Goal: Task Accomplishment & Management: Complete application form

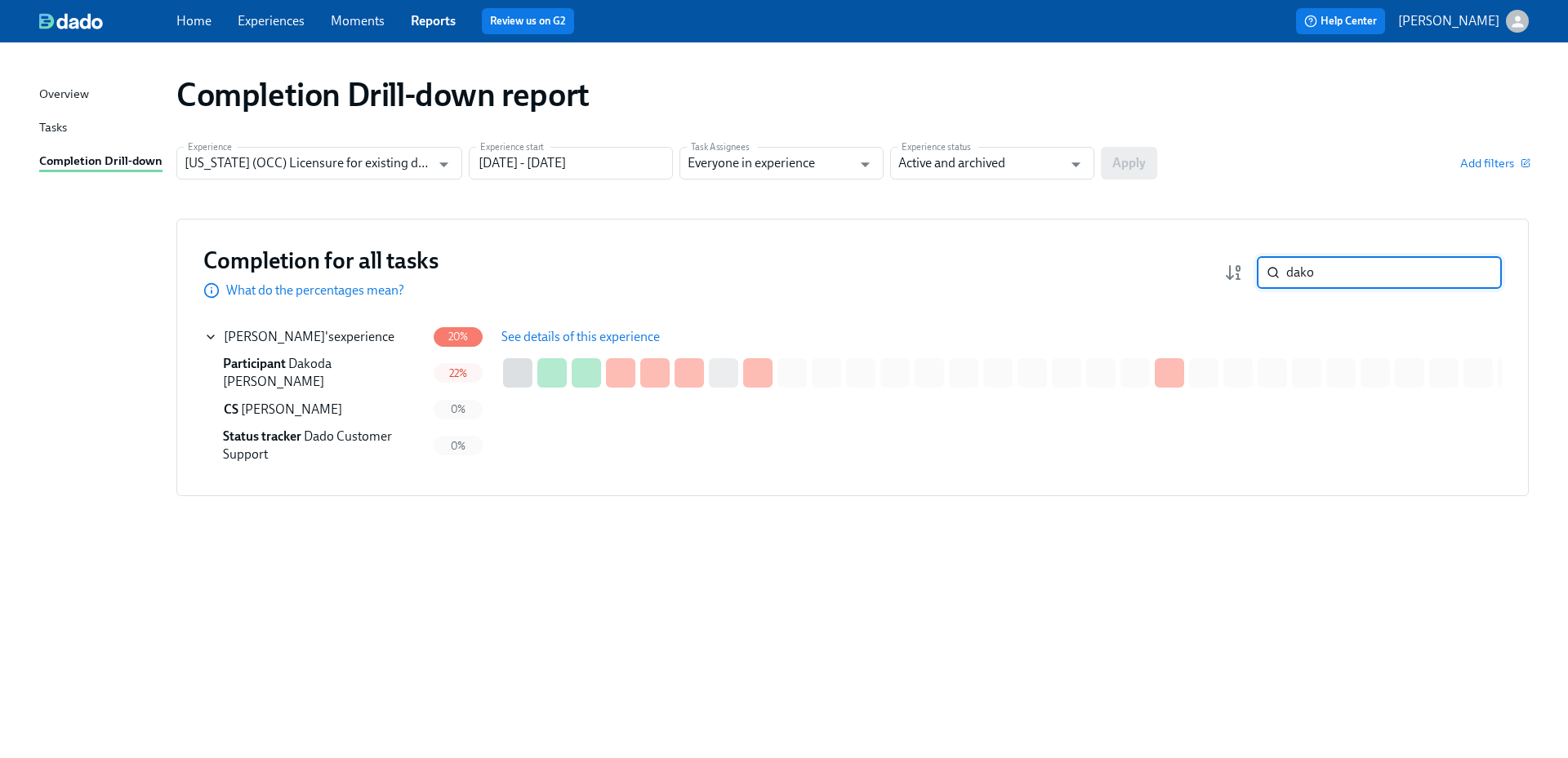
drag, startPoint x: 1268, startPoint y: 268, endPoint x: 1249, endPoint y: 268, distance: 19.0
click at [1249, 268] on div "dako ​" at bounding box center [1363, 272] width 278 height 32
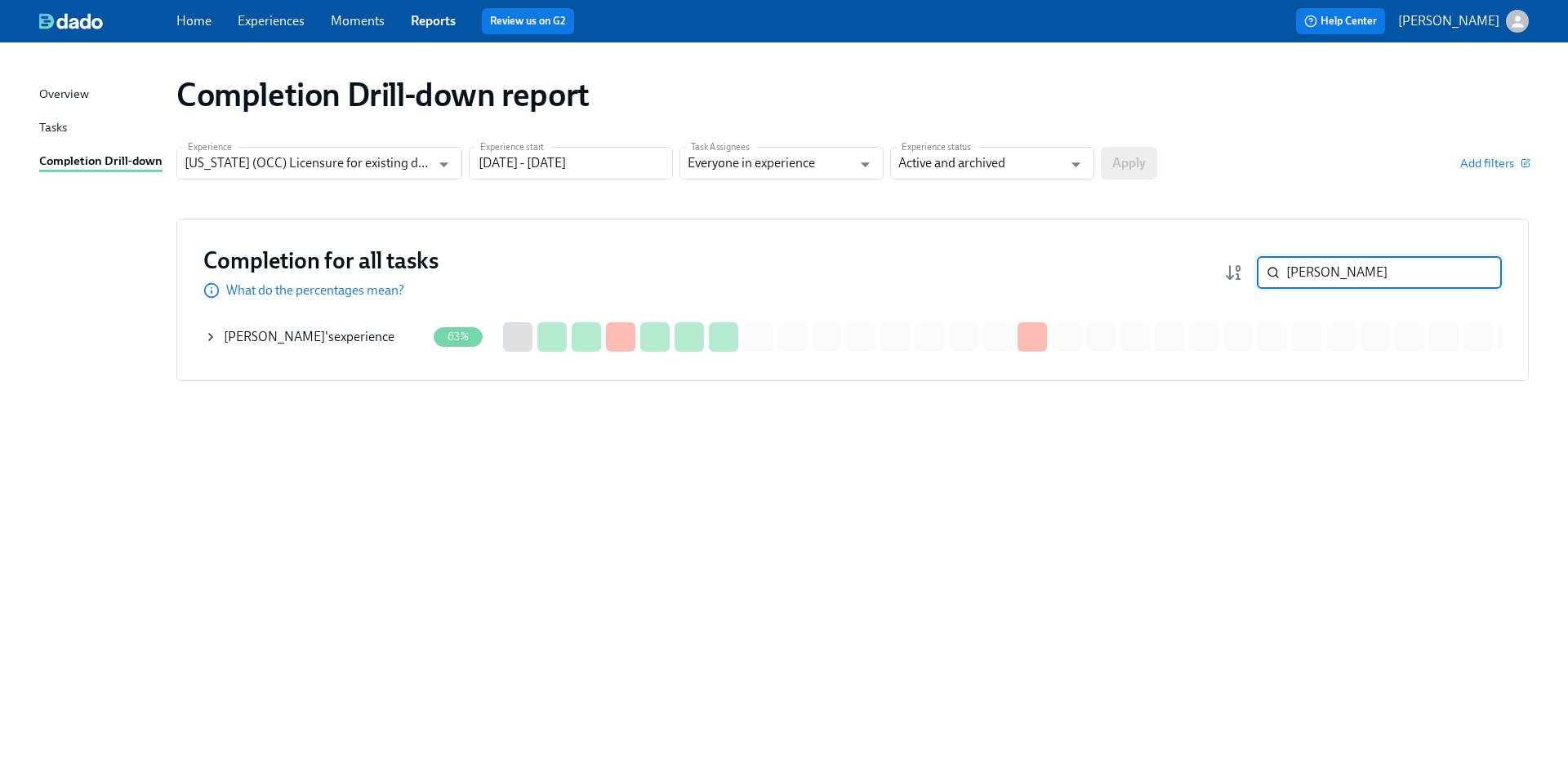
type input "[PERSON_NAME]"
click at [347, 343] on div "[PERSON_NAME] 's experience" at bounding box center [309, 337] width 171 height 18
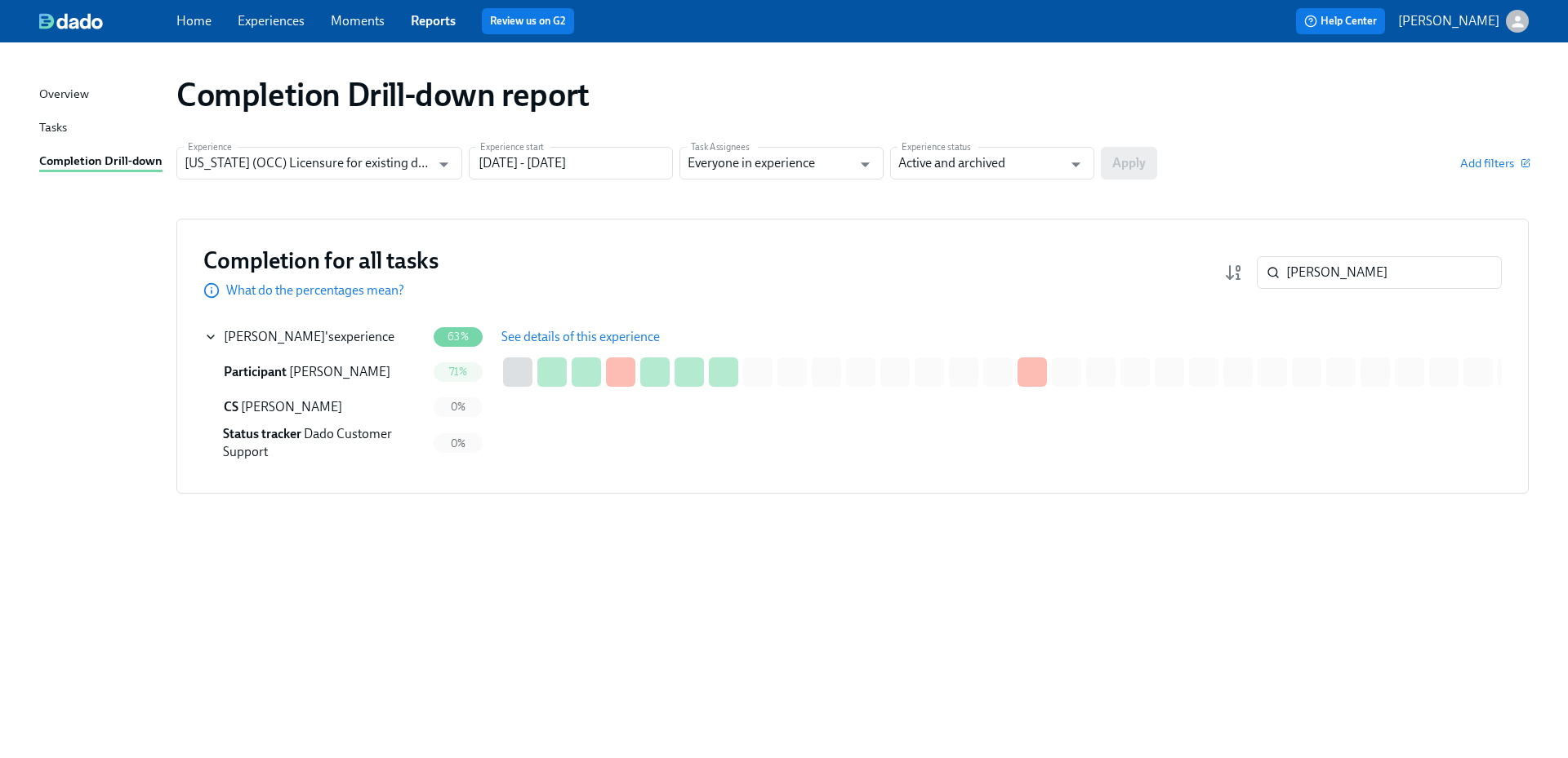
click at [582, 335] on span "See details of this experience" at bounding box center [580, 337] width 159 height 16
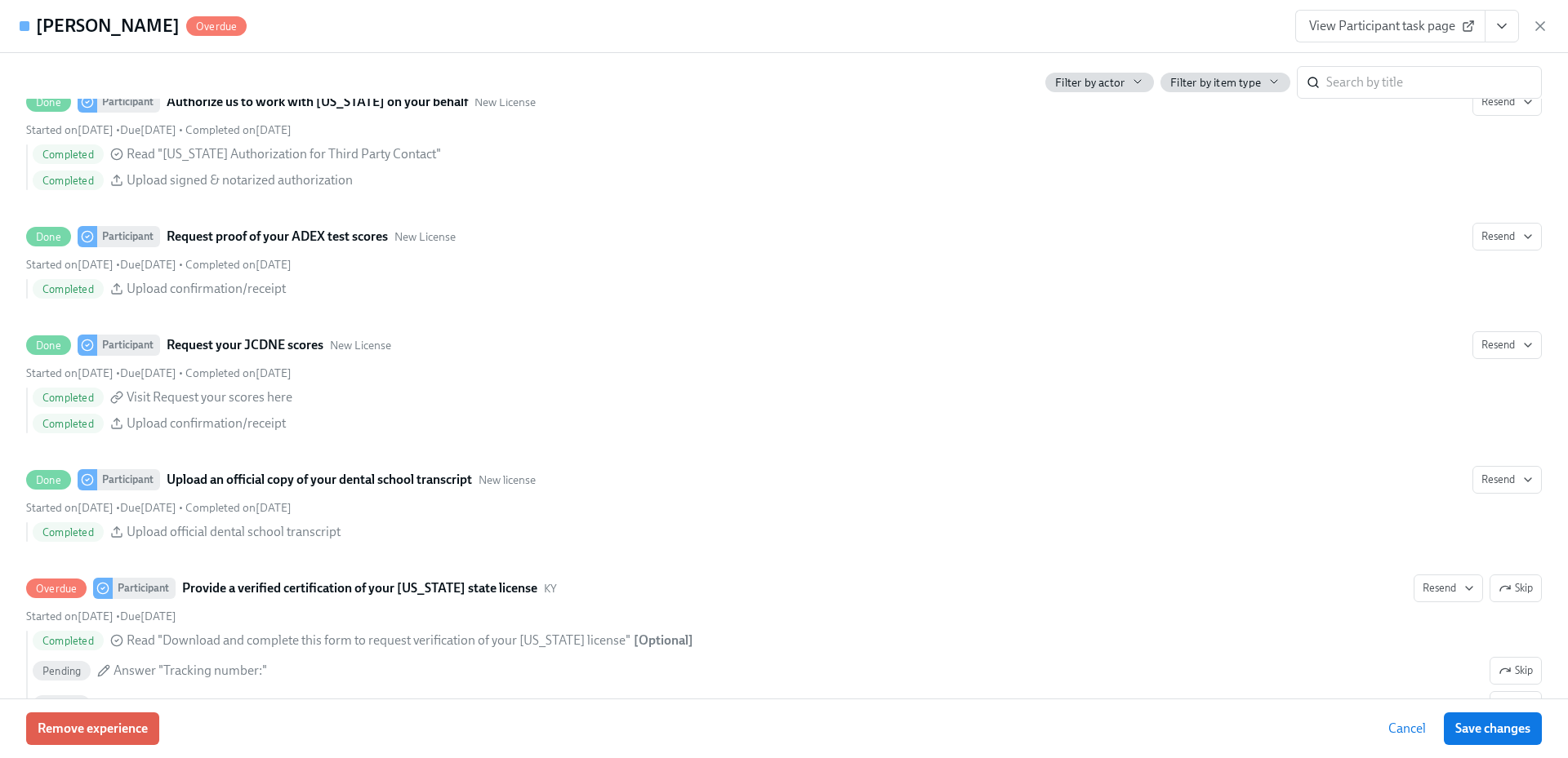
scroll to position [2364, 0]
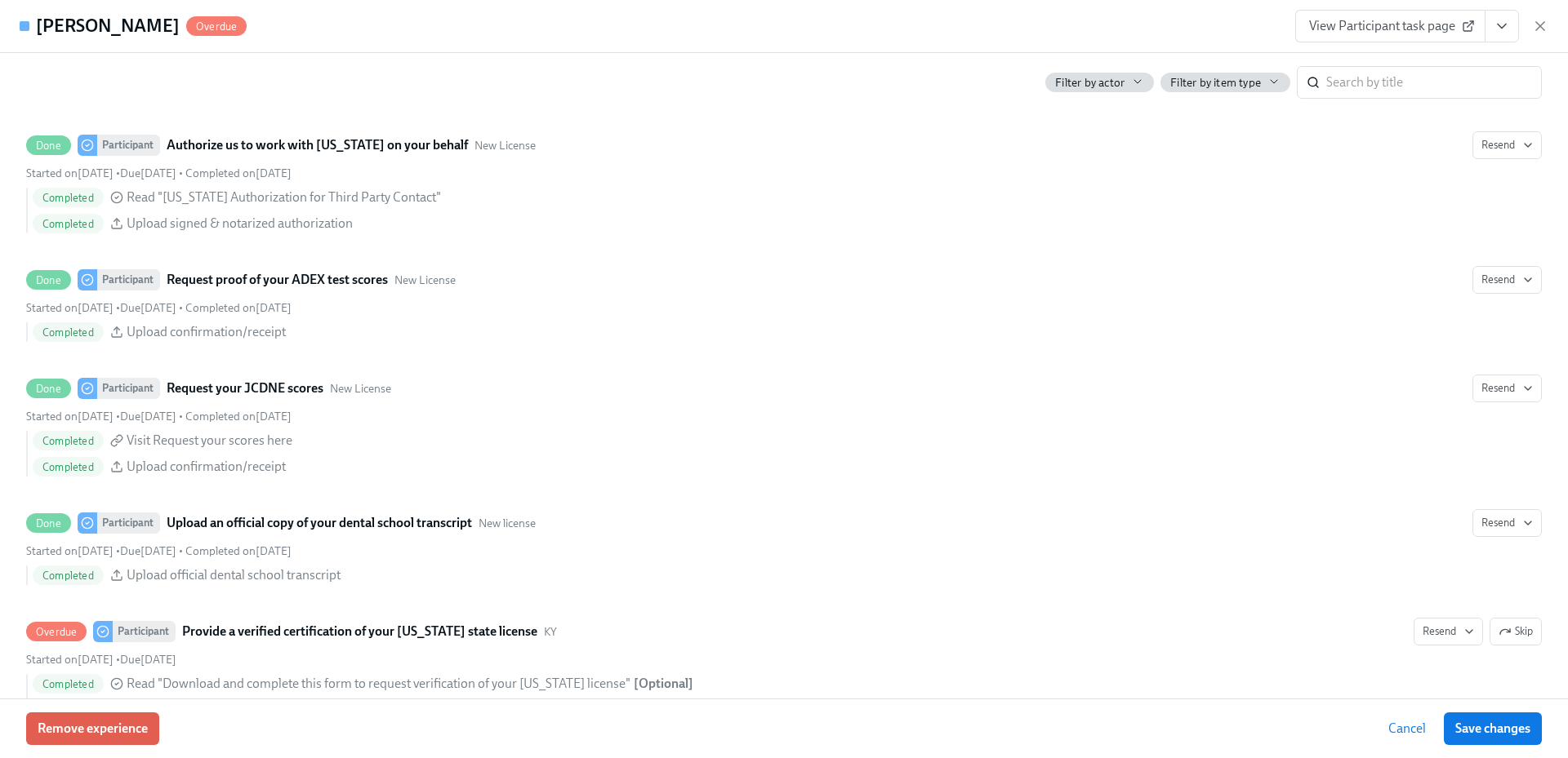
click at [1380, 32] on span "View Participant task page" at bounding box center [1391, 26] width 163 height 16
click at [1342, 30] on span "View Participant task page" at bounding box center [1391, 26] width 163 height 16
click at [1537, 26] on icon "button" at bounding box center [1540, 26] width 16 height 16
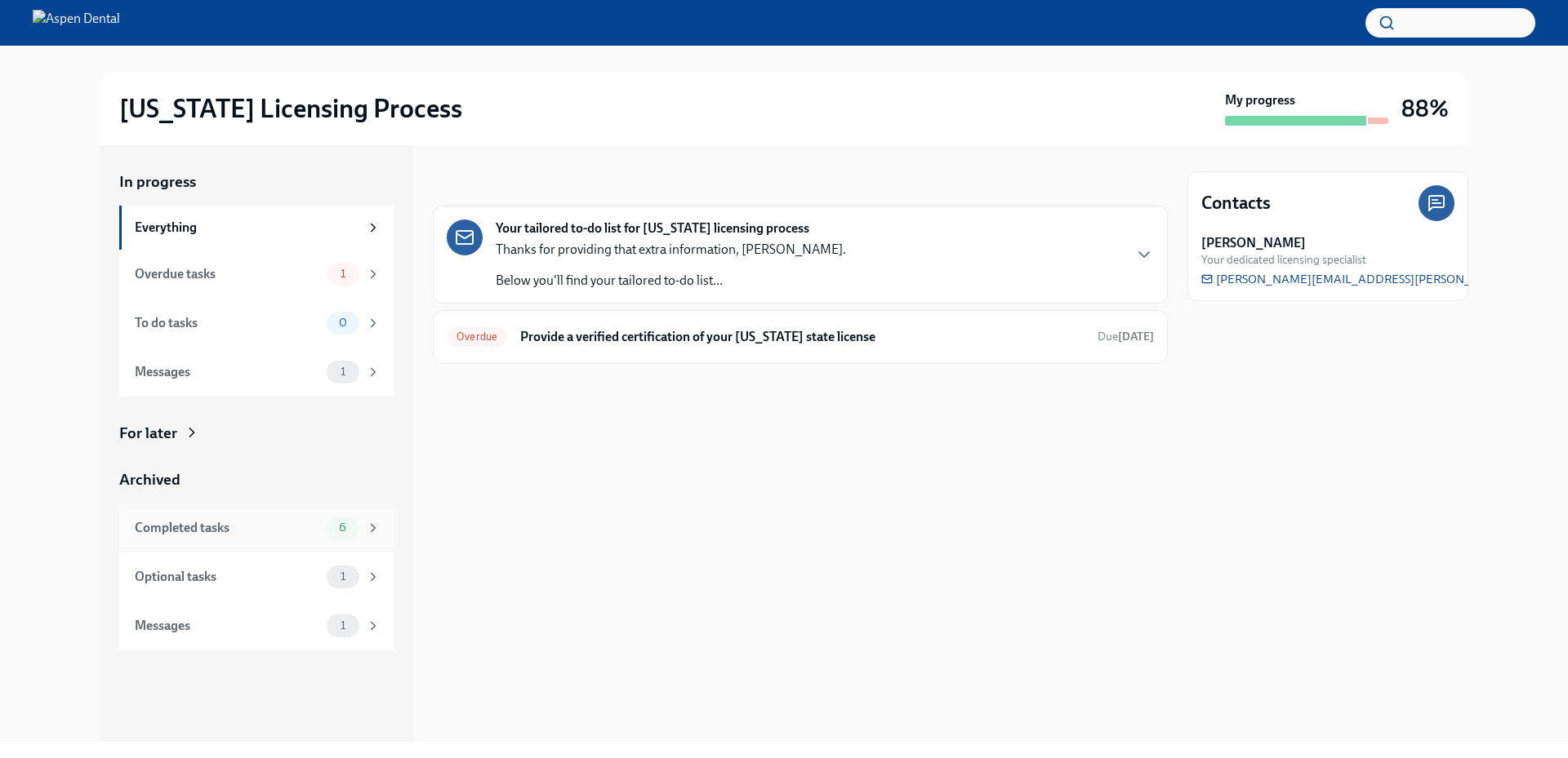
click at [295, 540] on div "Completed tasks 6" at bounding box center [256, 528] width 274 height 49
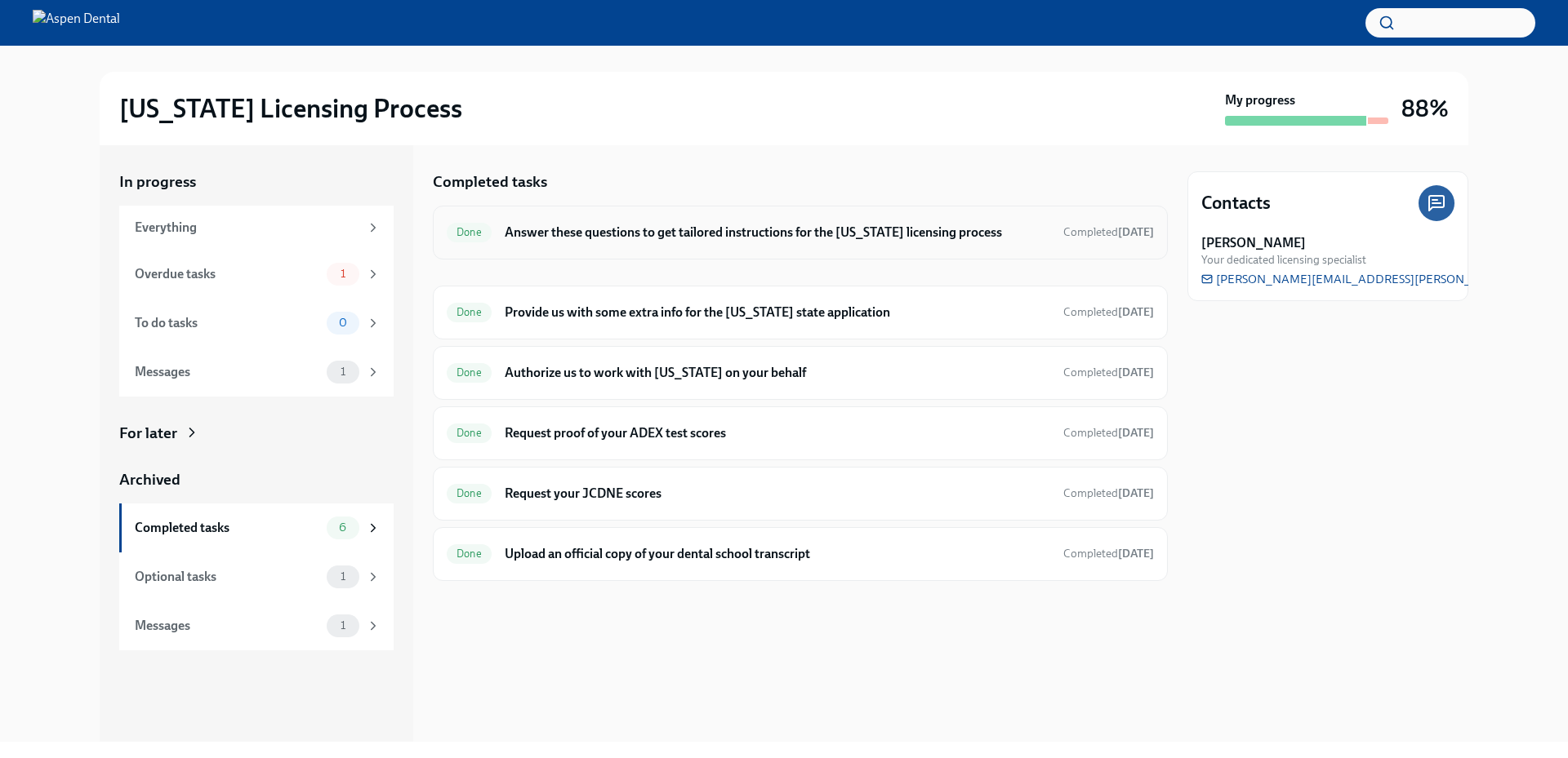
click at [739, 243] on div "Done Answer these questions to get tailored instructions for the Illinois licen…" at bounding box center [801, 232] width 707 height 26
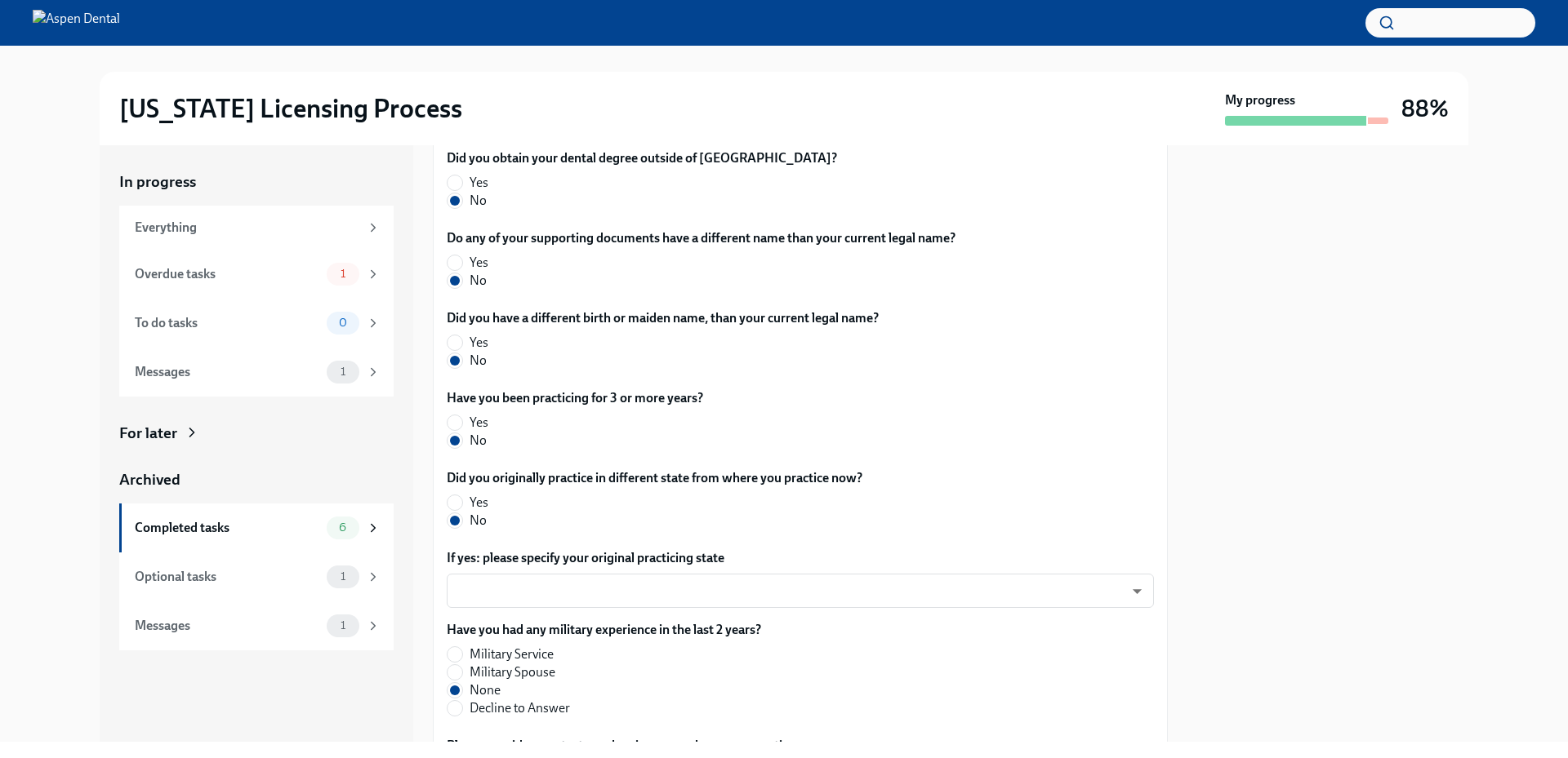
scroll to position [791, 0]
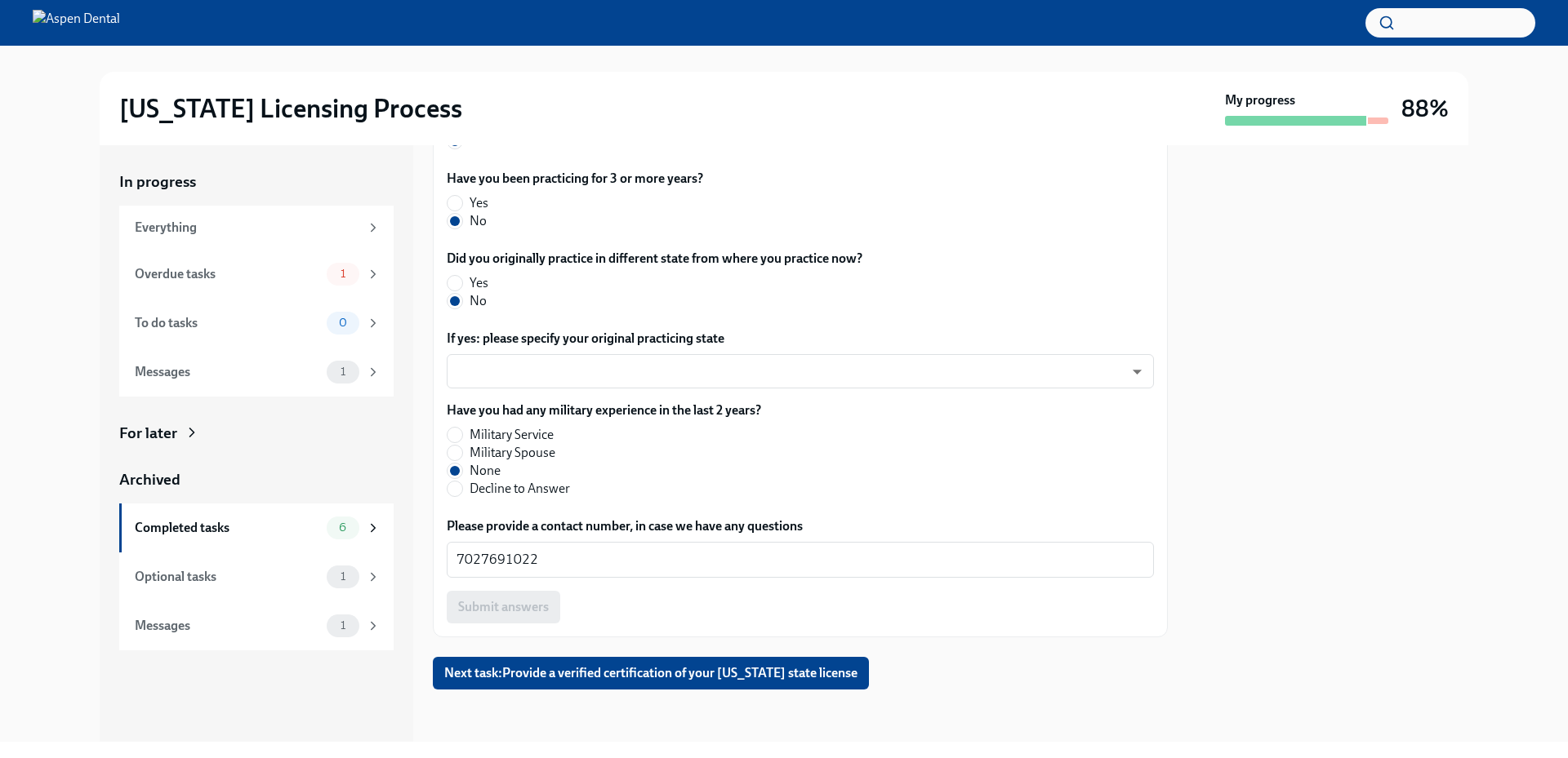
drag, startPoint x: 570, startPoint y: 571, endPoint x: 441, endPoint y: 558, distance: 129.7
click at [441, 558] on div "The requirements for training at the OCC vary depending on your situation. Plea…" at bounding box center [800, 112] width 735 height 1052
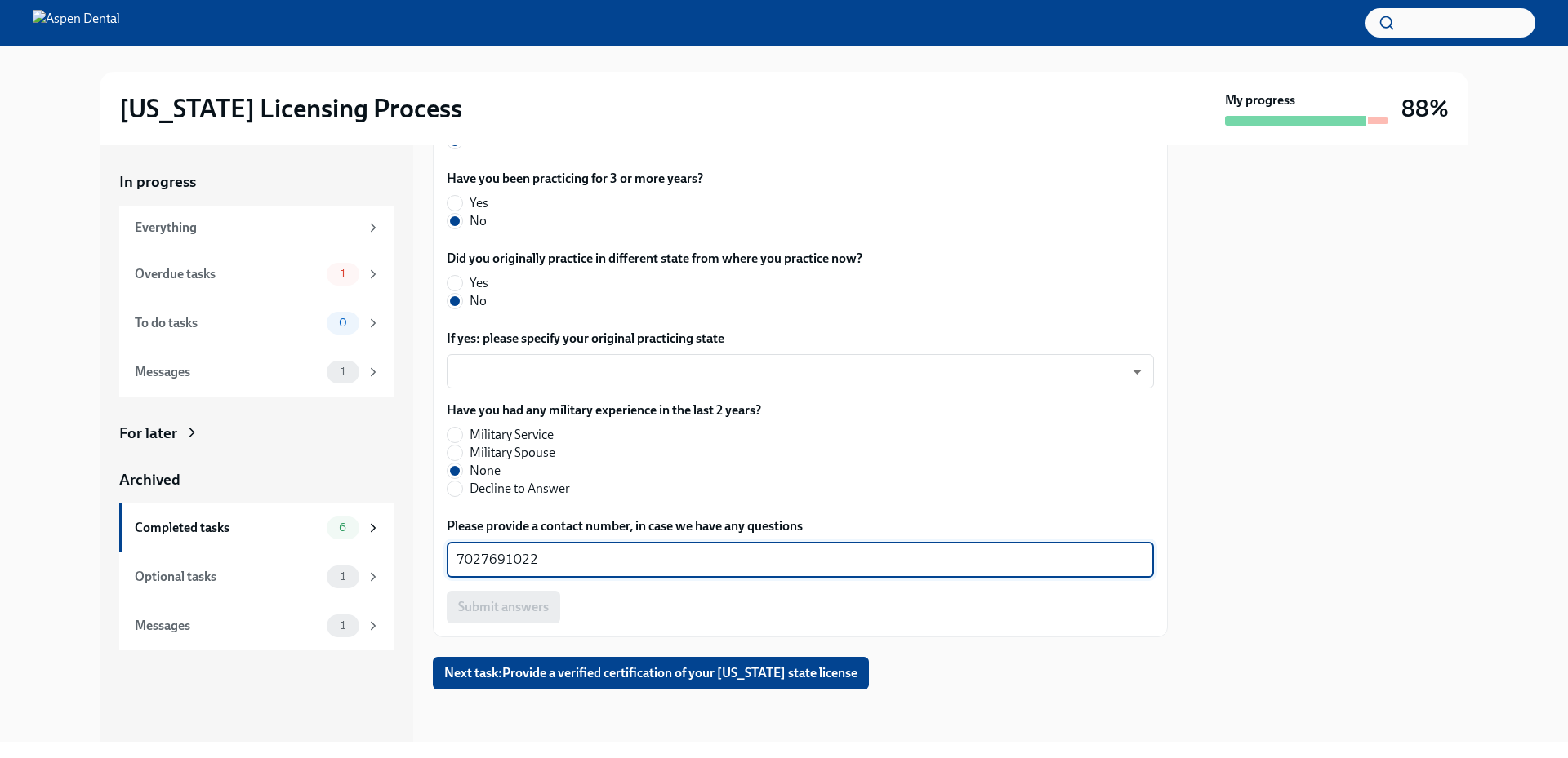
drag, startPoint x: 559, startPoint y: 557, endPoint x: 440, endPoint y: 555, distance: 119.0
click at [440, 555] on div "The requirements for training at the OCC vary depending on your situation. Plea…" at bounding box center [800, 112] width 735 height 1052
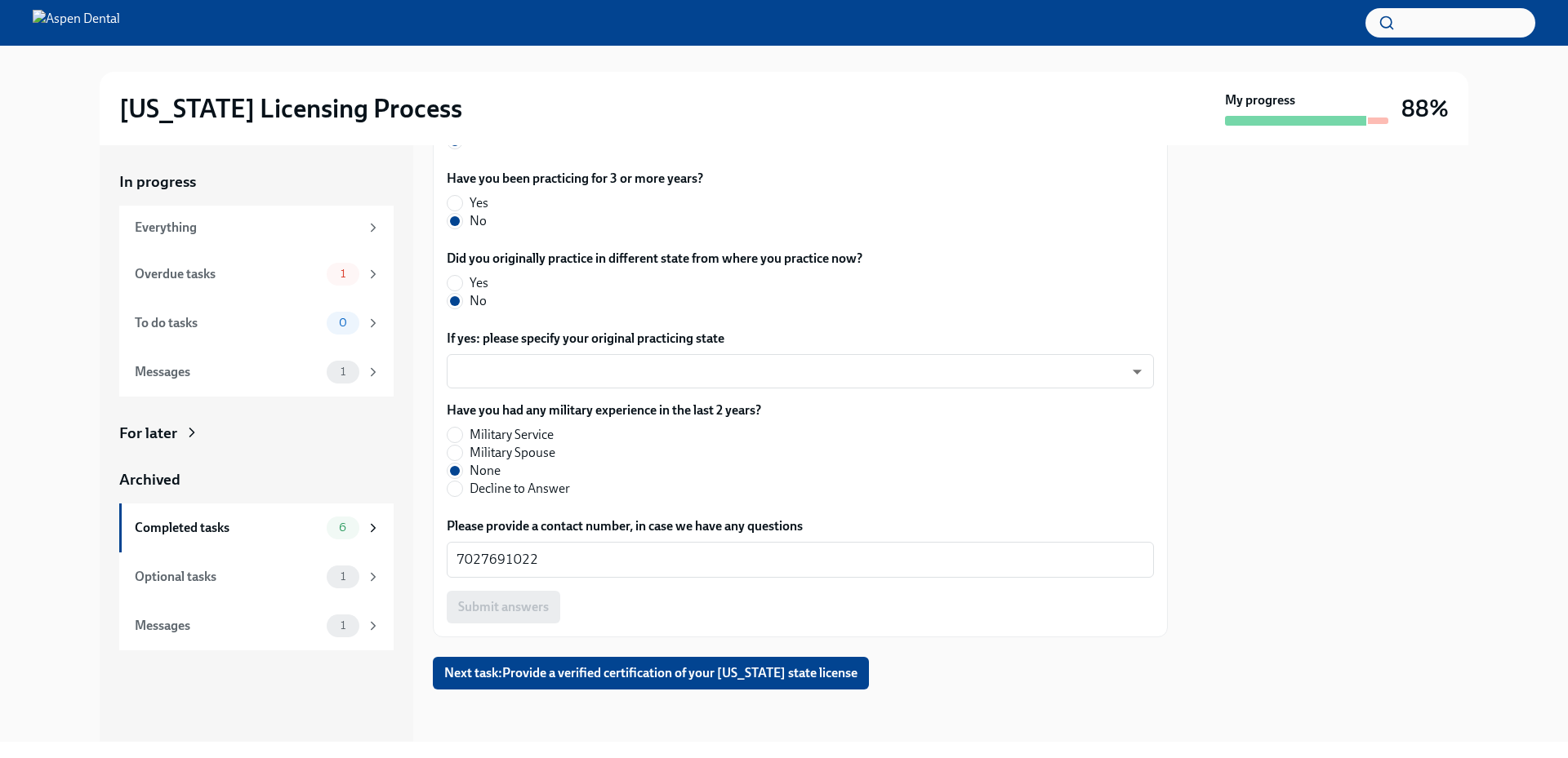
click at [964, 490] on div "Have you had any military experience in the last 2 years? Military Service Mili…" at bounding box center [801, 450] width 707 height 97
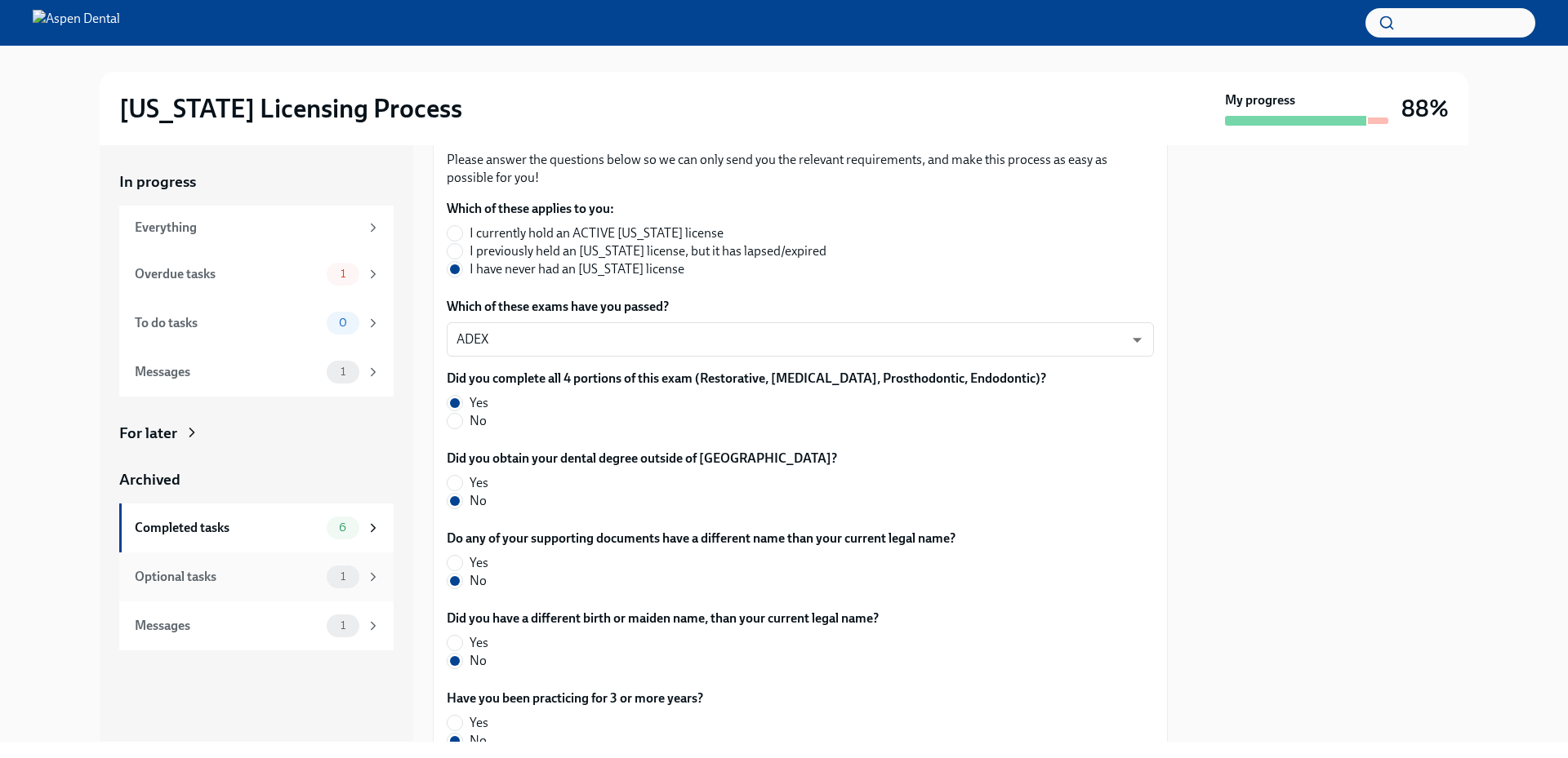
scroll to position [0, 0]
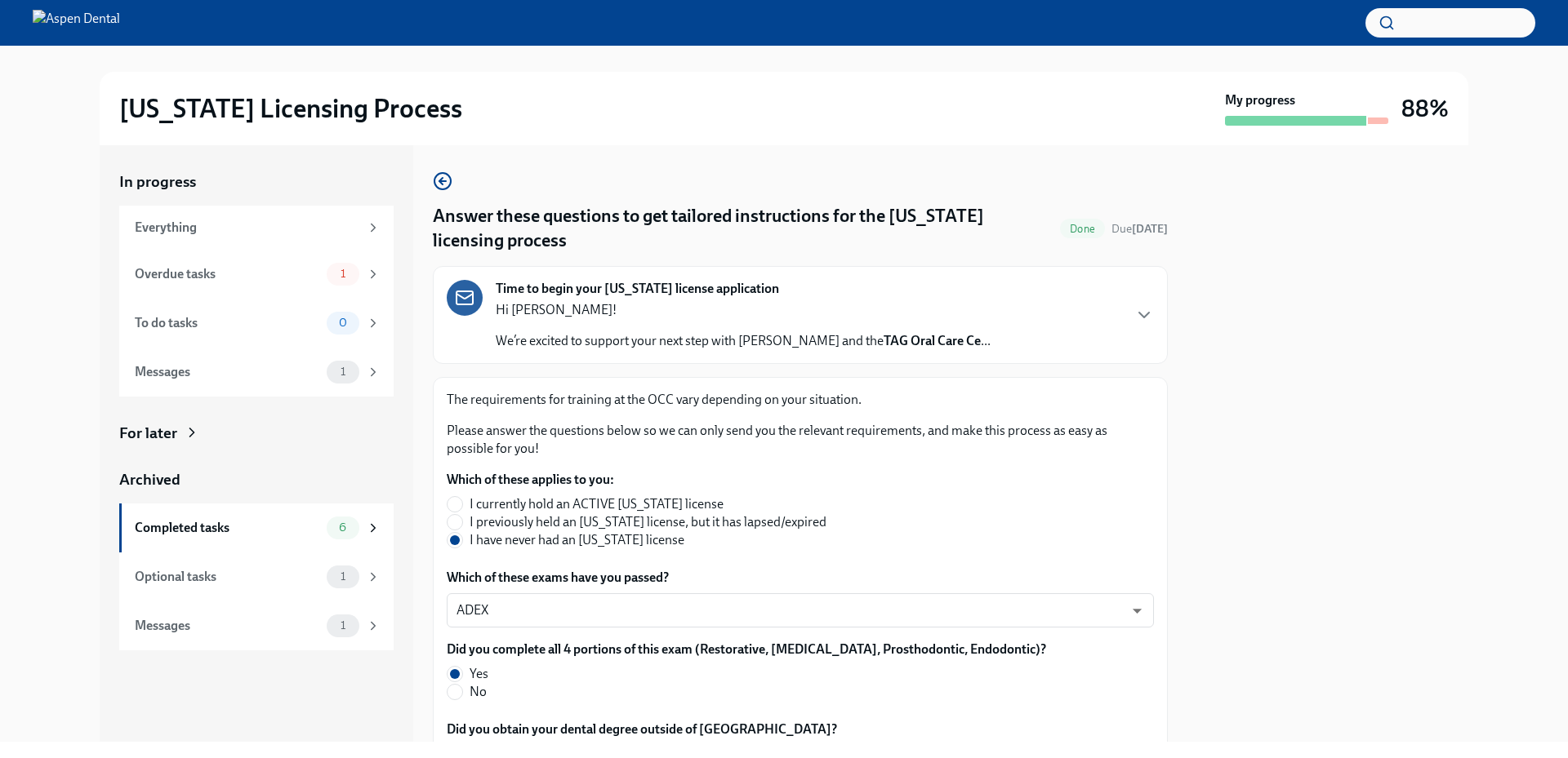
click at [32, 163] on div "In progress Everything Overdue tasks 1 To do tasks 0 Messages 1 For later Archi…" at bounding box center [784, 443] width 1516 height 597
click at [88, 200] on div "In progress Everything Overdue tasks 1 To do tasks 0 Messages 1 For later Archi…" at bounding box center [784, 443] width 1516 height 597
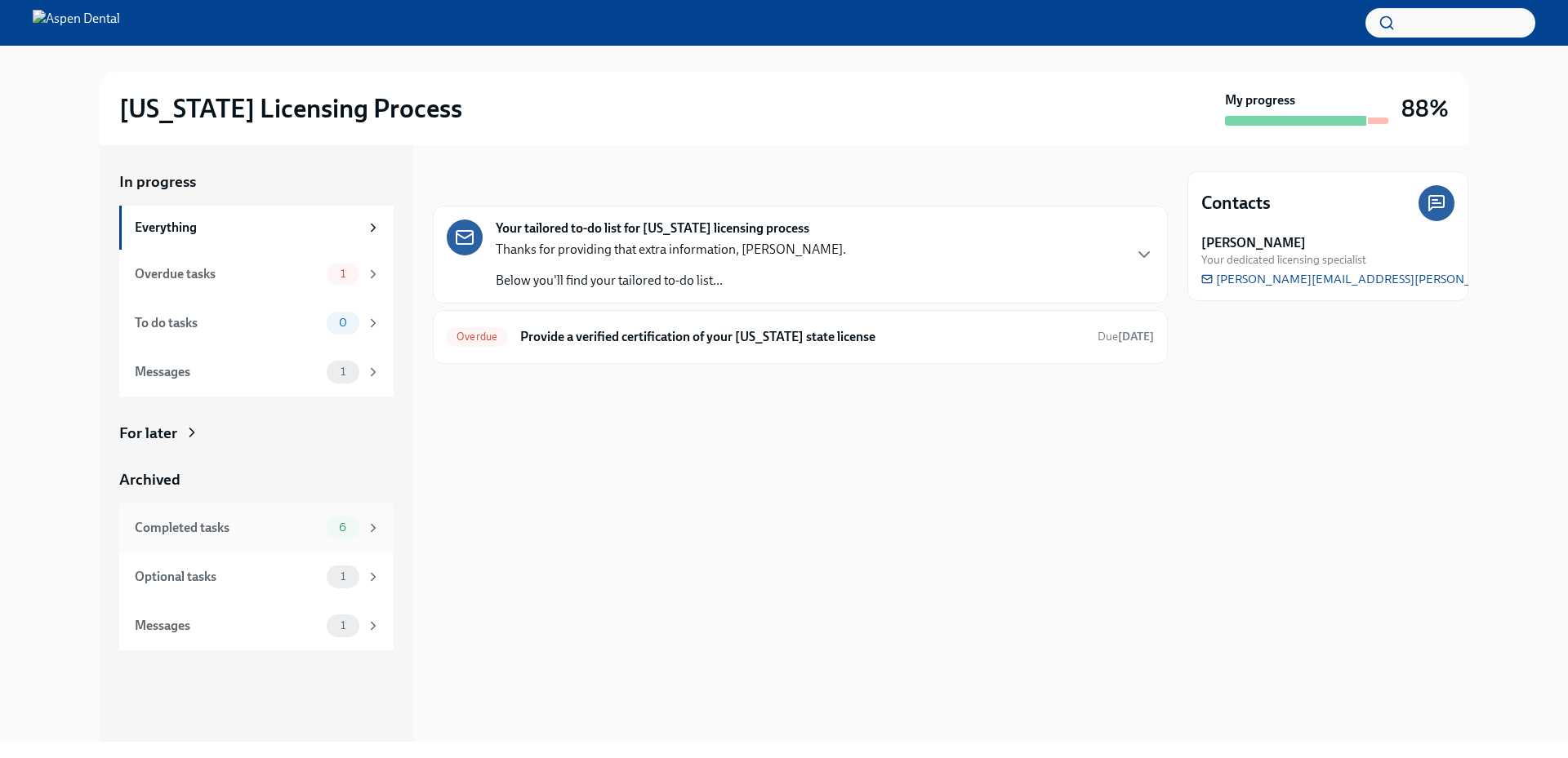
click at [236, 520] on div "Completed tasks" at bounding box center [227, 528] width 185 height 18
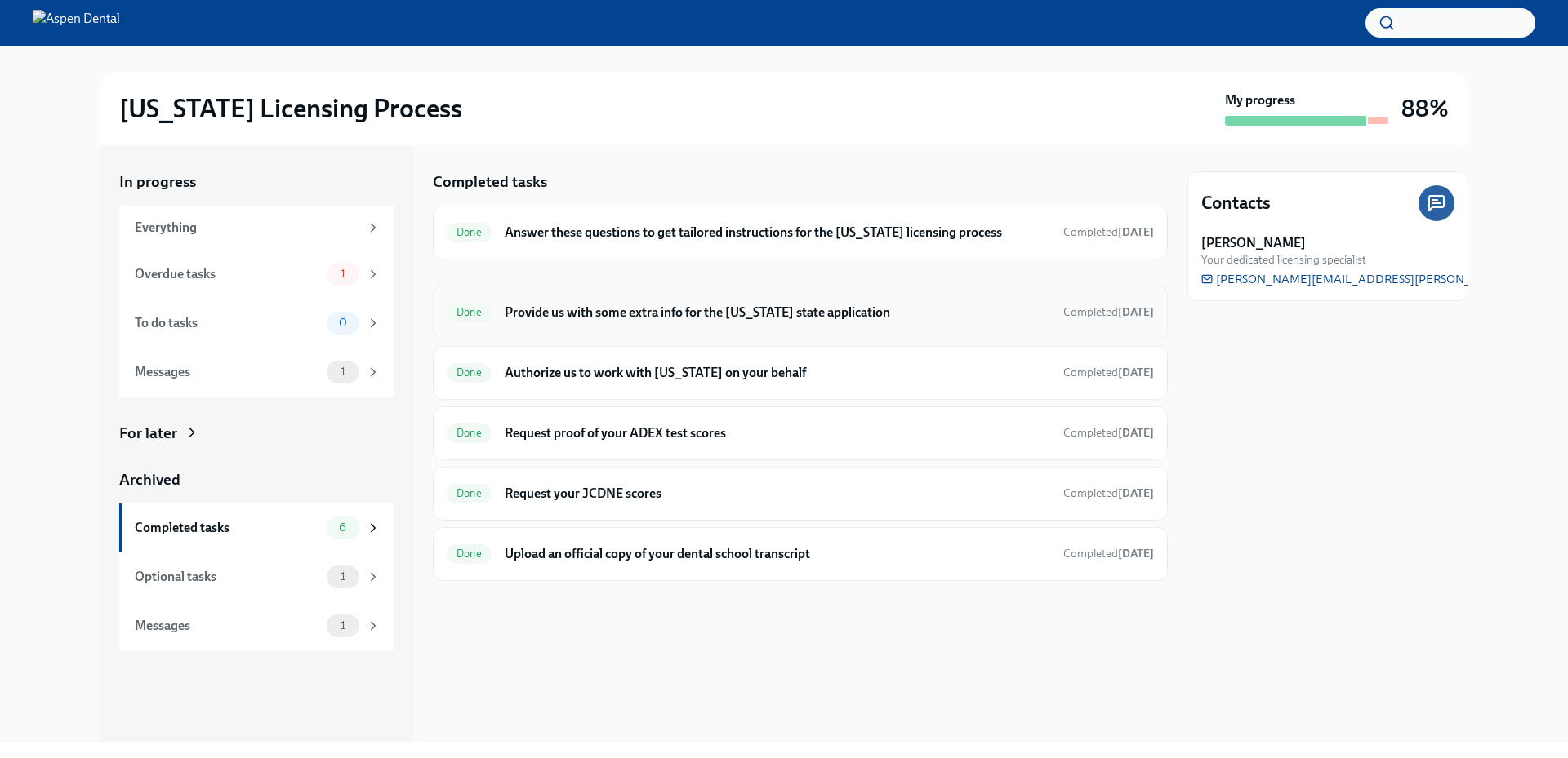
click at [635, 317] on h6 "Provide us with some extra info for the [US_STATE] state application" at bounding box center [777, 312] width 545 height 18
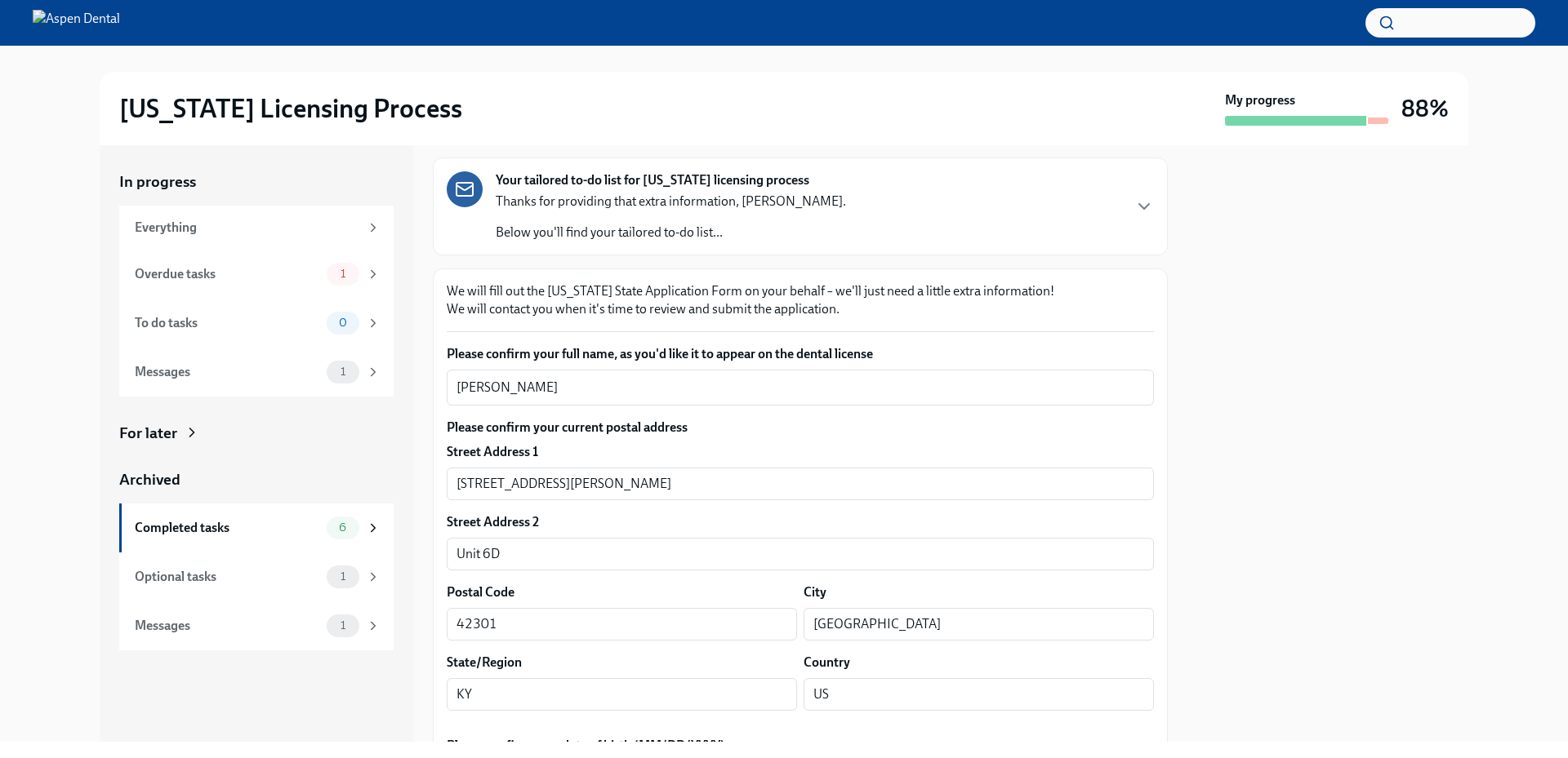
scroll to position [81, 0]
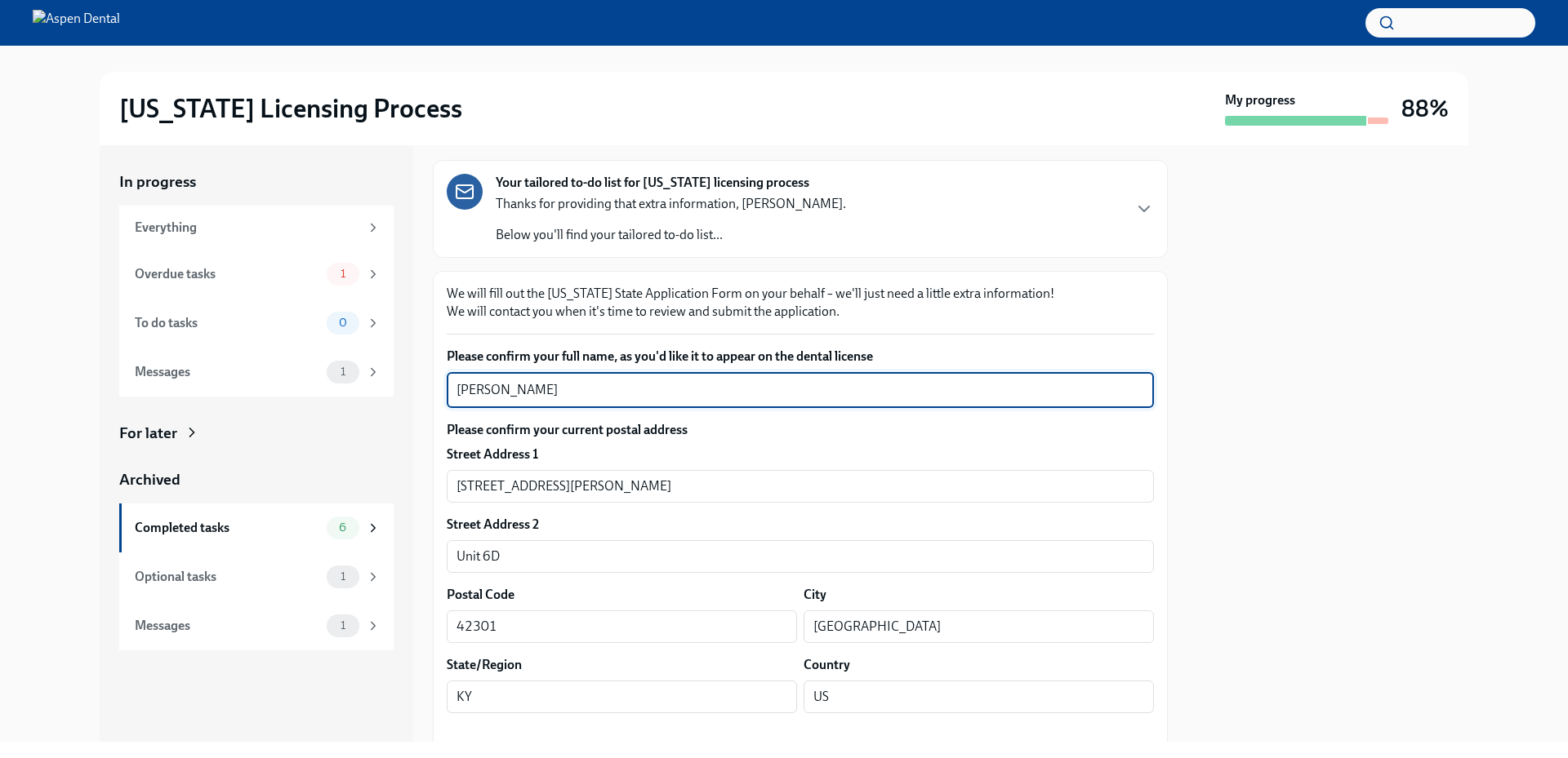
drag, startPoint x: 602, startPoint y: 390, endPoint x: 460, endPoint y: 396, distance: 142.1
click at [460, 396] on textarea "Isabel Ayanna Mendez" at bounding box center [801, 390] width 688 height 20
drag, startPoint x: 493, startPoint y: 396, endPoint x: 635, endPoint y: 415, distance: 143.3
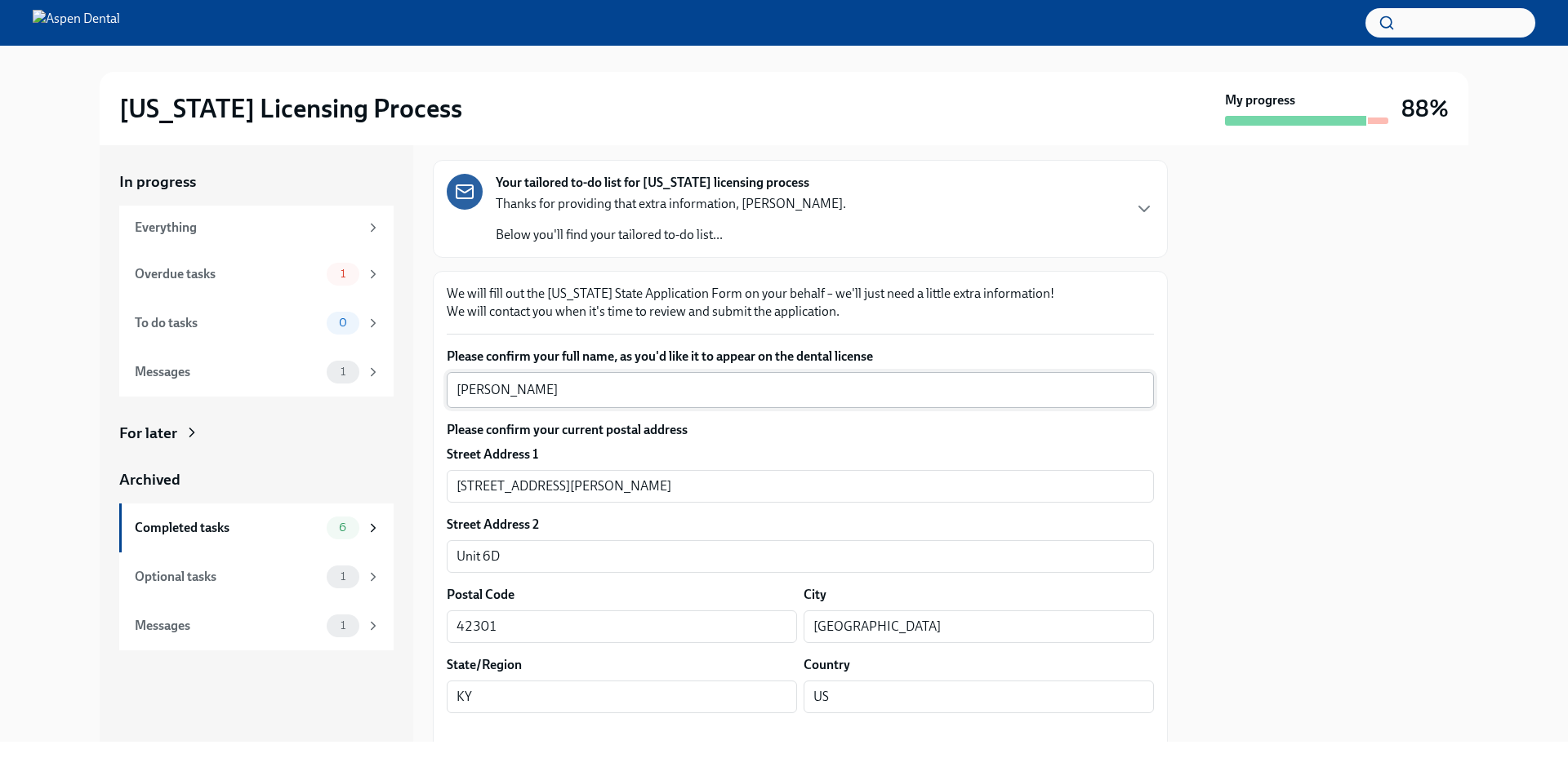
click at [572, 395] on textarea "Isabel Ayanna Mendez" at bounding box center [801, 390] width 688 height 20
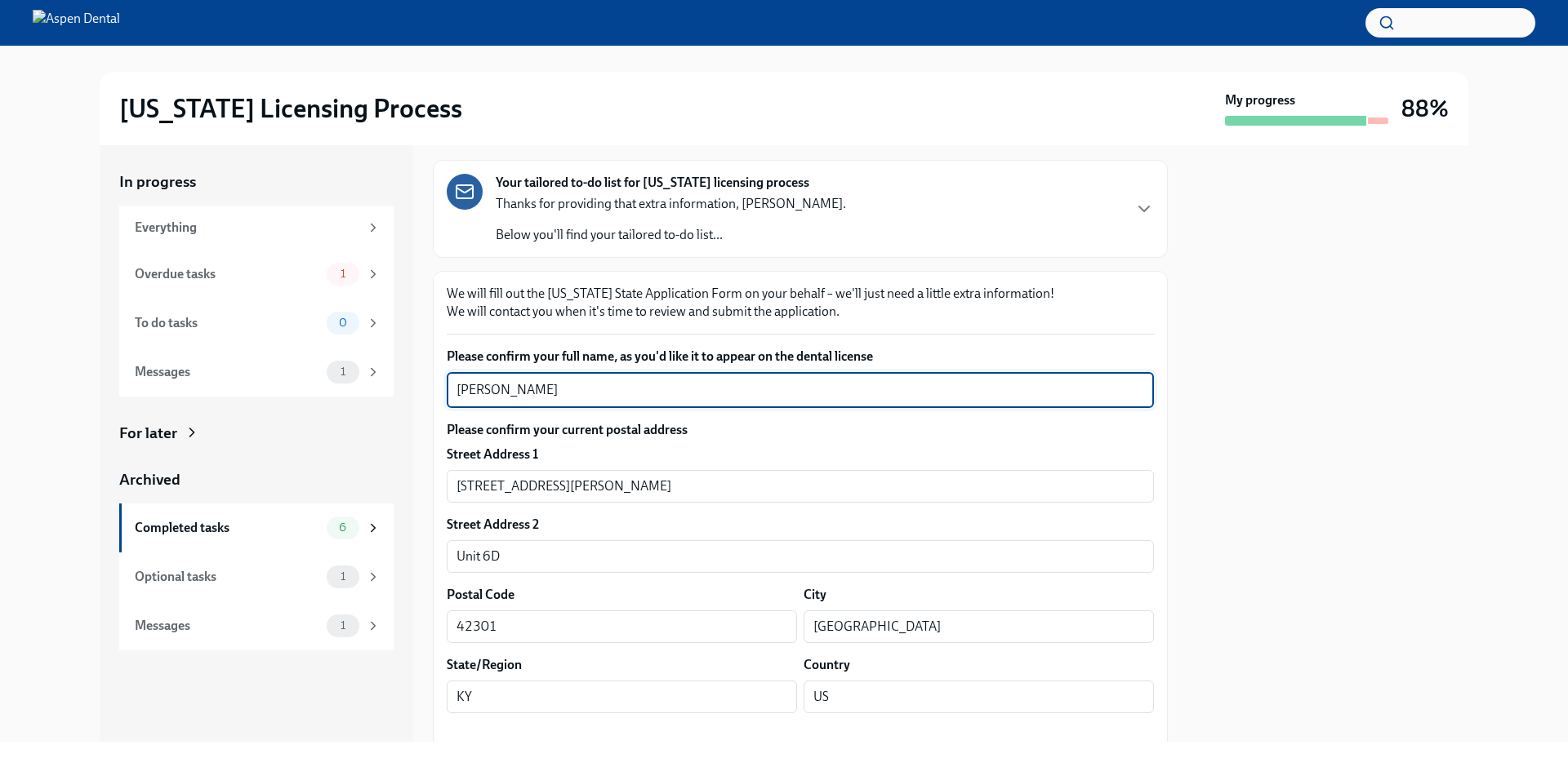
click at [516, 387] on textarea "Isabel Ayanna Mendez" at bounding box center [801, 390] width 688 height 20
click at [515, 388] on textarea "Isabel Ayanna Mendez" at bounding box center [801, 390] width 688 height 20
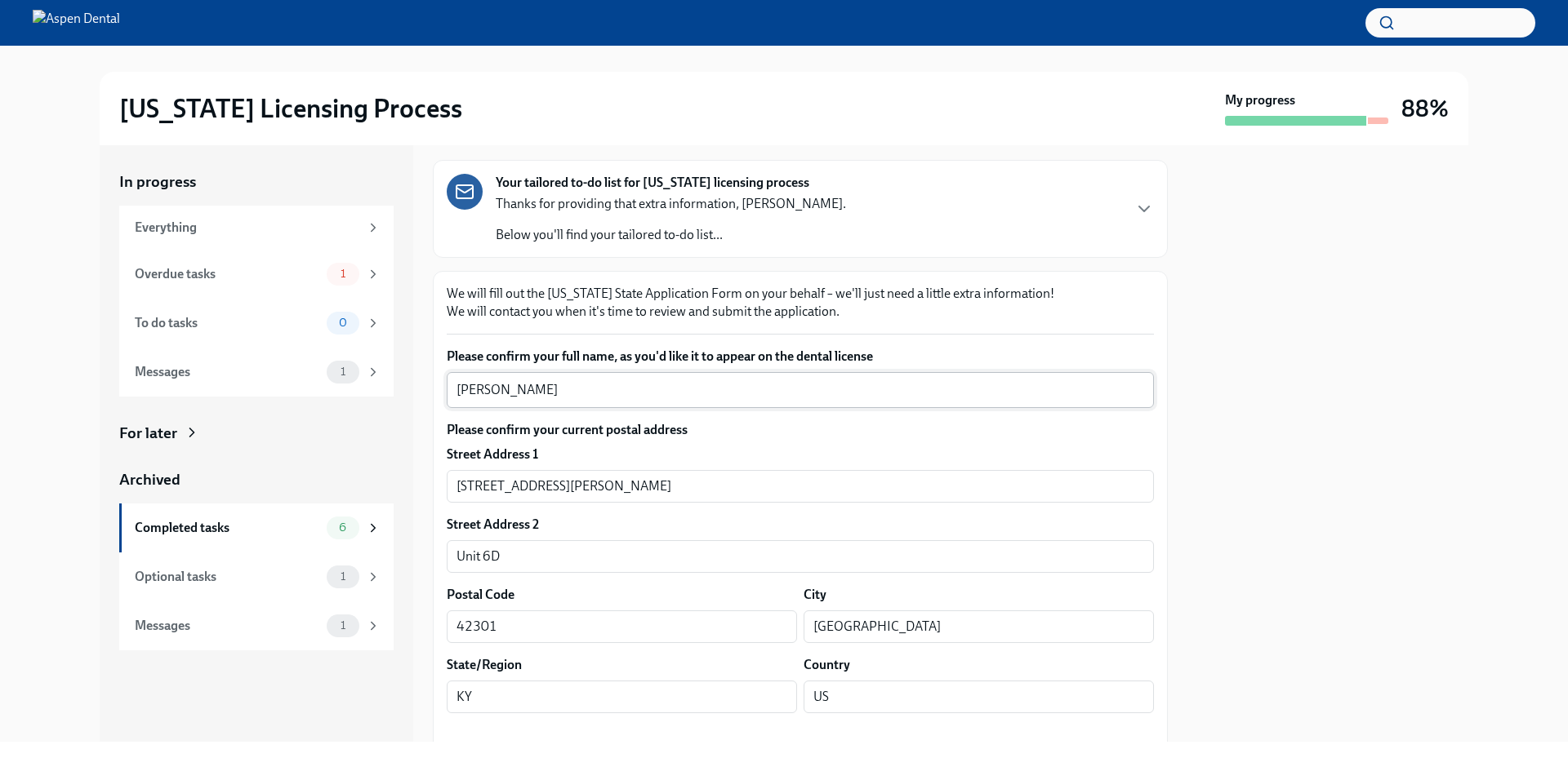
click at [476, 389] on textarea "Isabel Ayanna Mendez" at bounding box center [801, 390] width 688 height 20
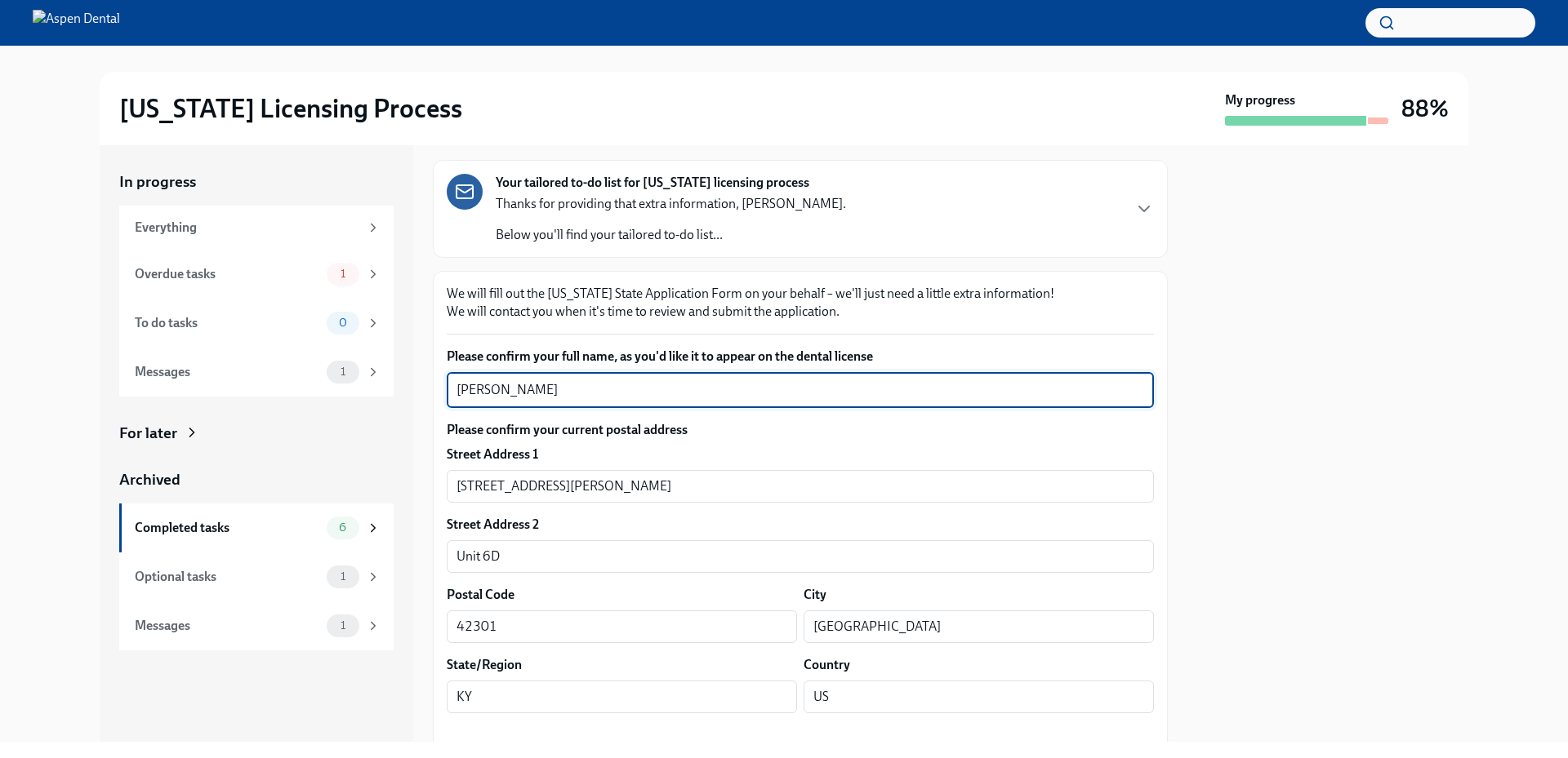
click at [476, 389] on textarea "Isabel Ayanna Mendez" at bounding box center [801, 390] width 688 height 20
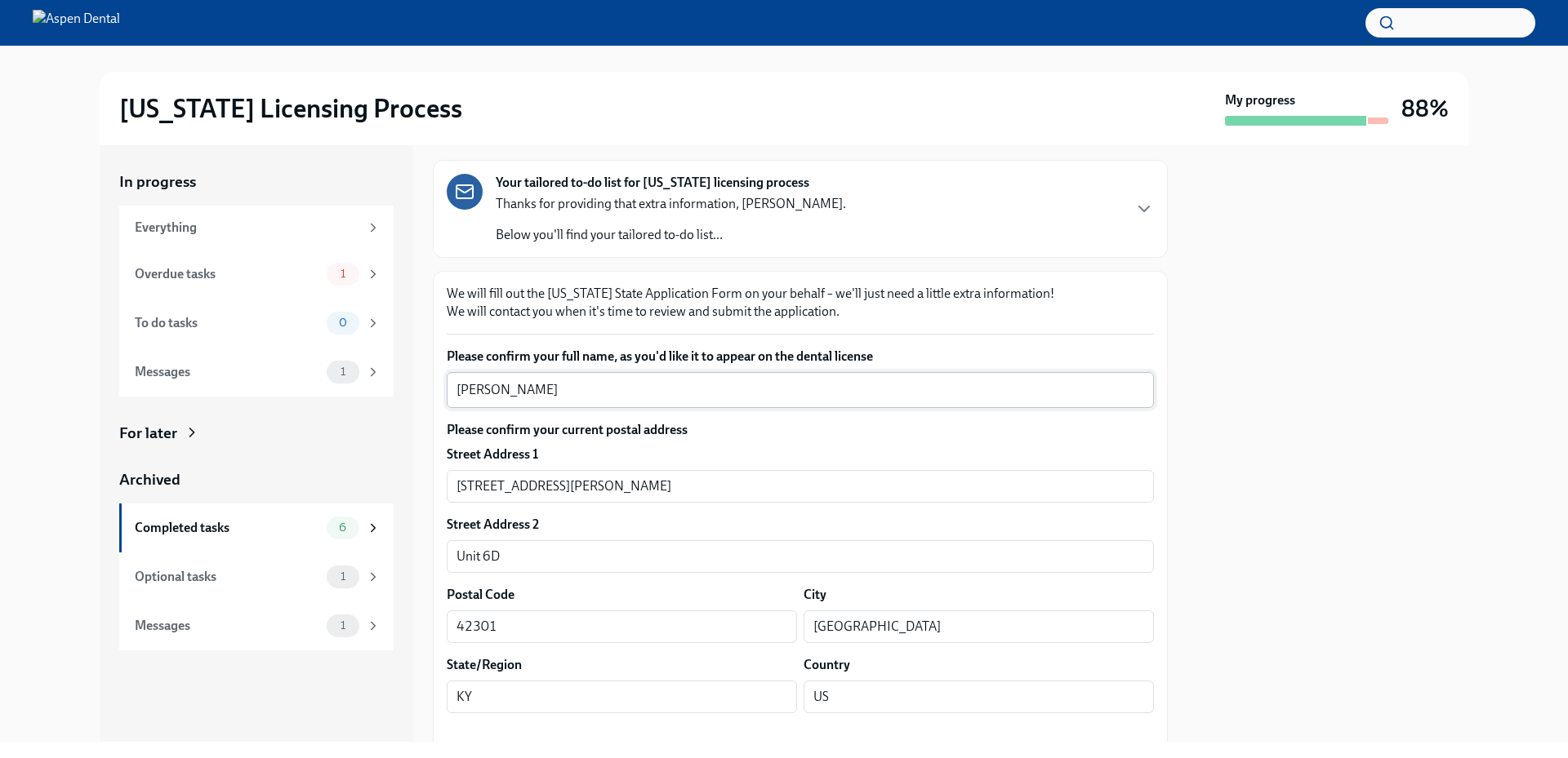
click at [553, 394] on textarea "Isabel Ayanna Mendez" at bounding box center [801, 390] width 688 height 20
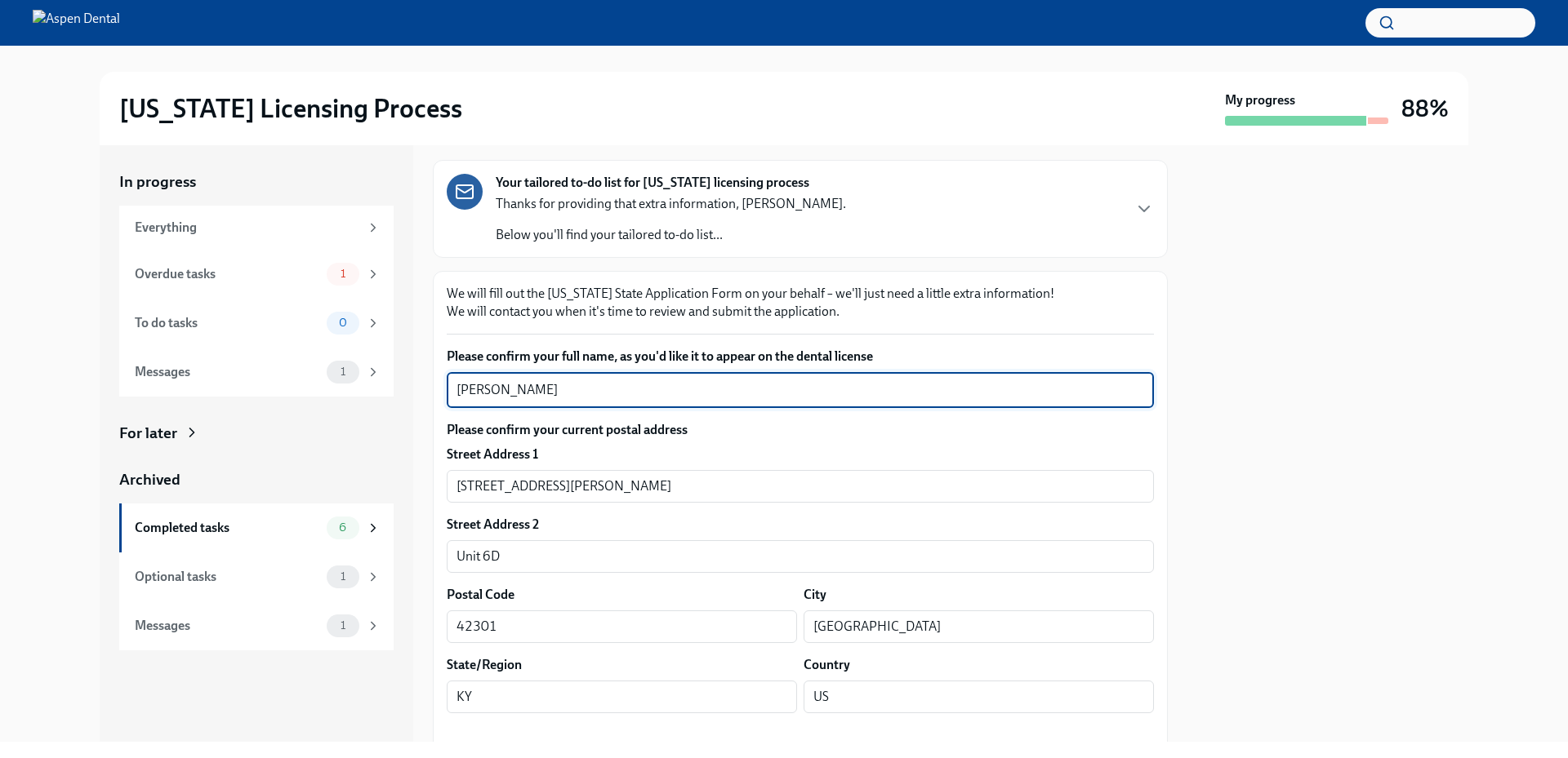
click at [553, 394] on textarea "Isabel Ayanna Mendez" at bounding box center [801, 390] width 688 height 20
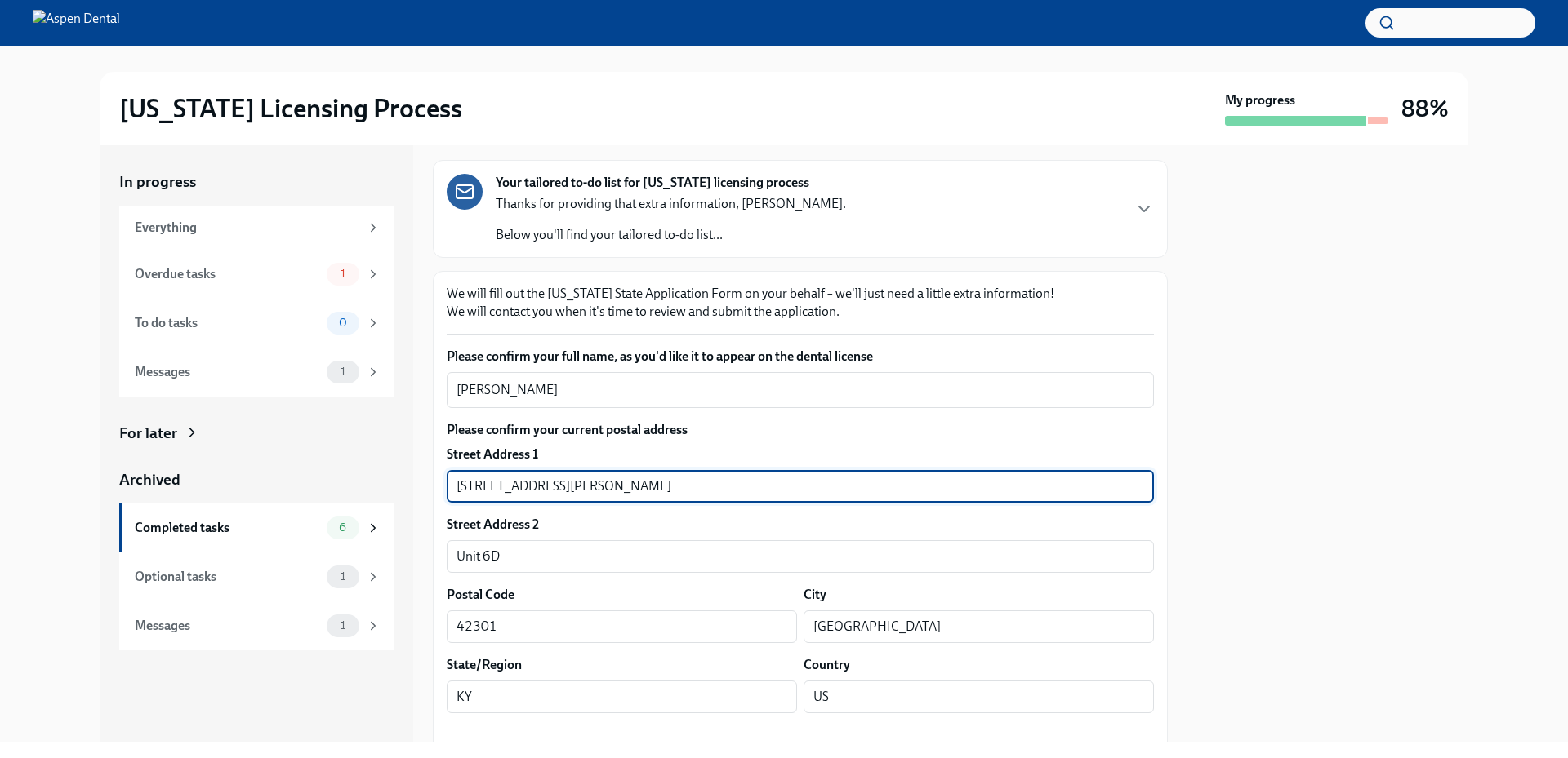
drag, startPoint x: 513, startPoint y: 498, endPoint x: 436, endPoint y: 495, distance: 77.1
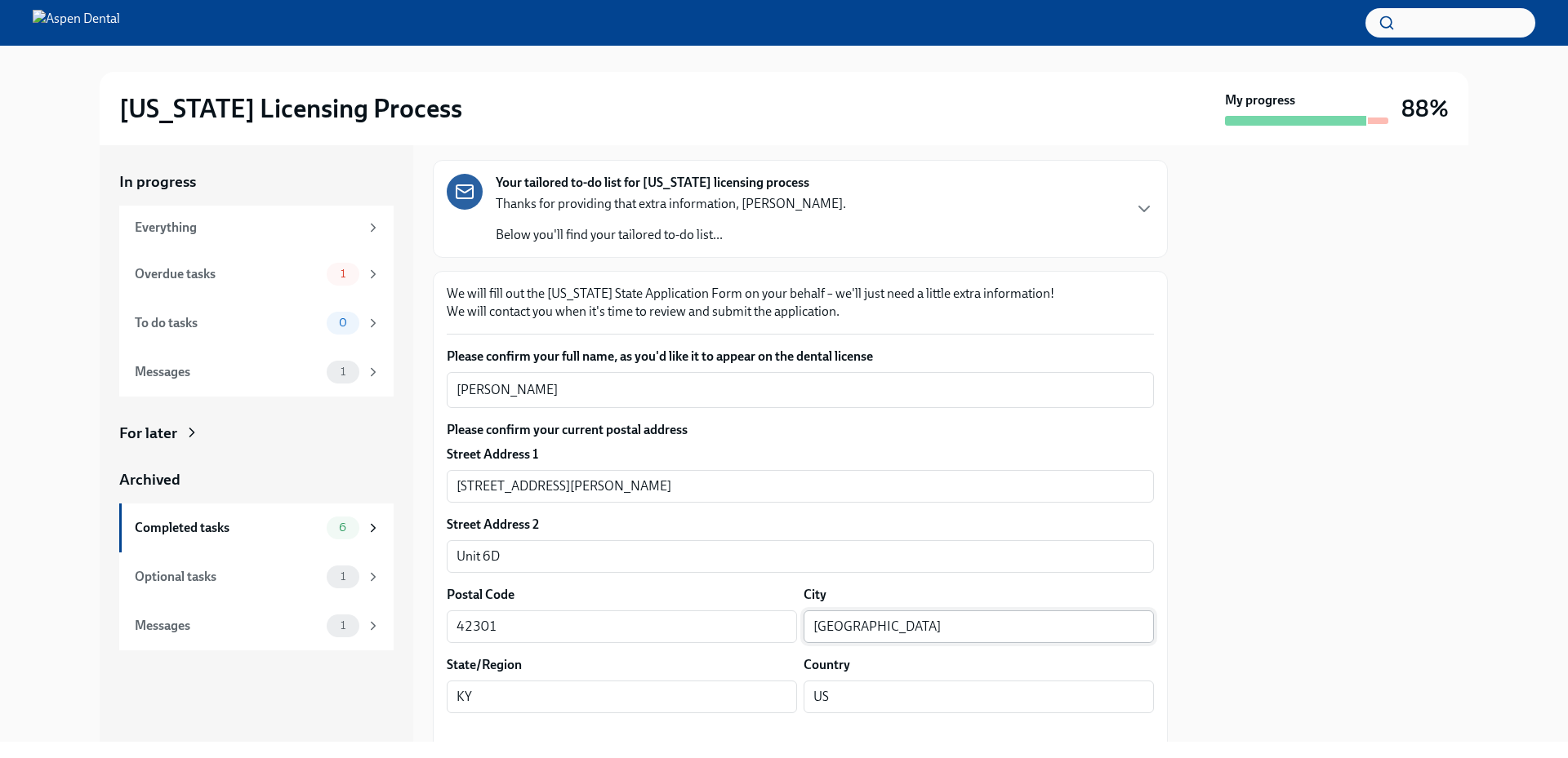
click at [833, 617] on input "Owensboro" at bounding box center [978, 626] width 350 height 32
click at [1286, 459] on div at bounding box center [1328, 443] width 281 height 597
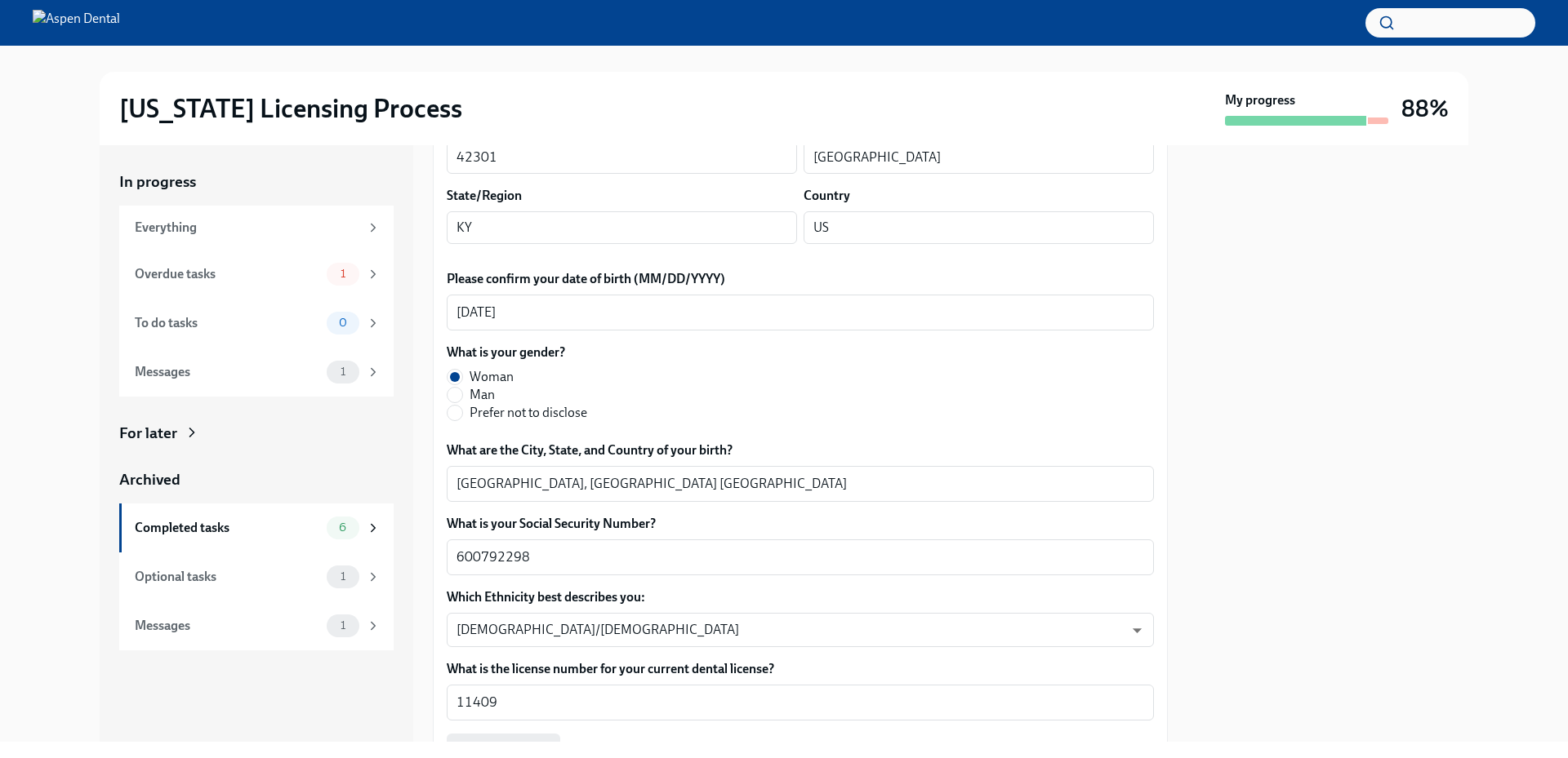
scroll to position [571, 0]
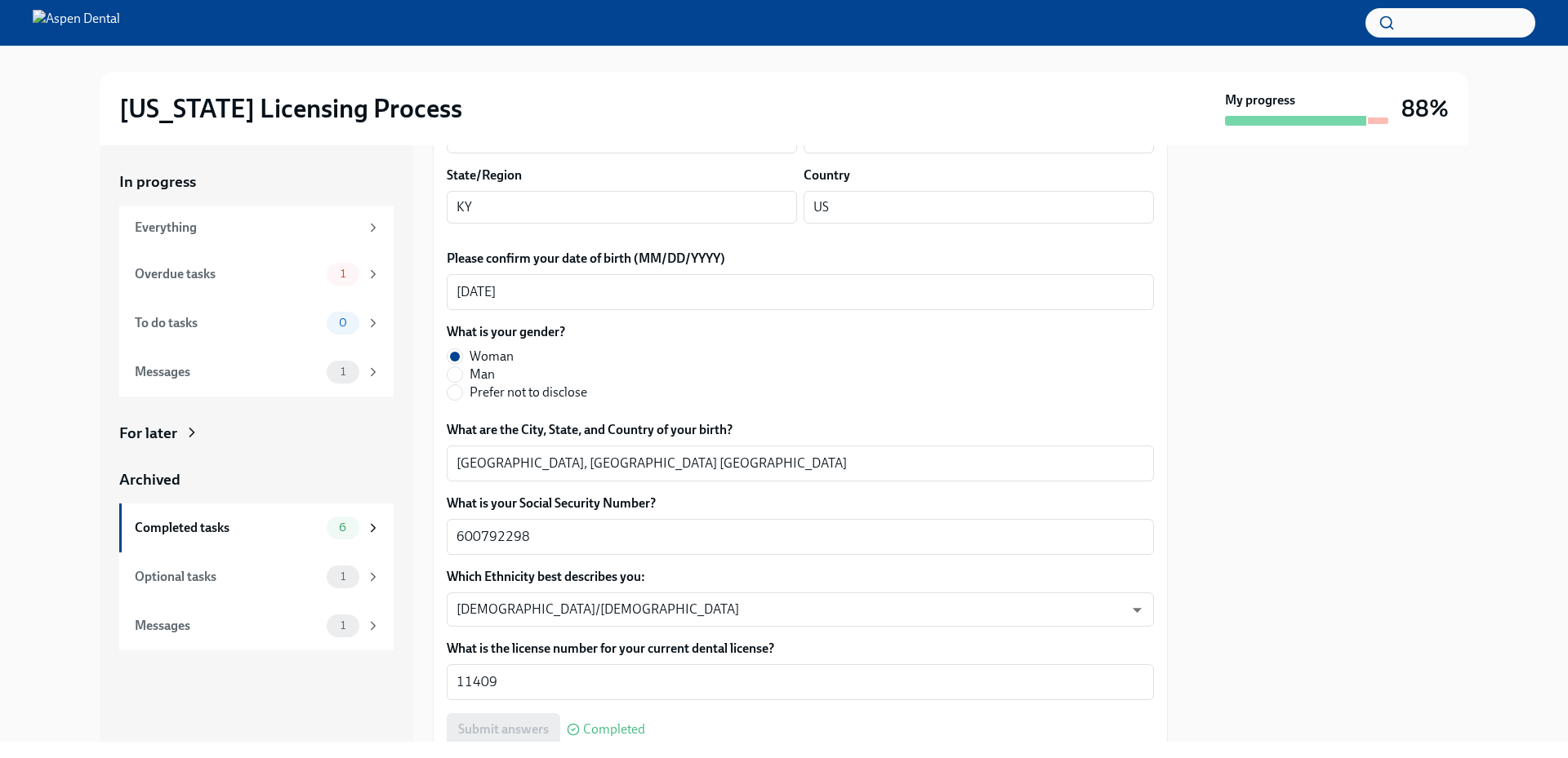
click at [1544, 327] on div "Illinois Licensing Process My progress 88% In progress Everything Overdue tasks…" at bounding box center [784, 394] width 1568 height 696
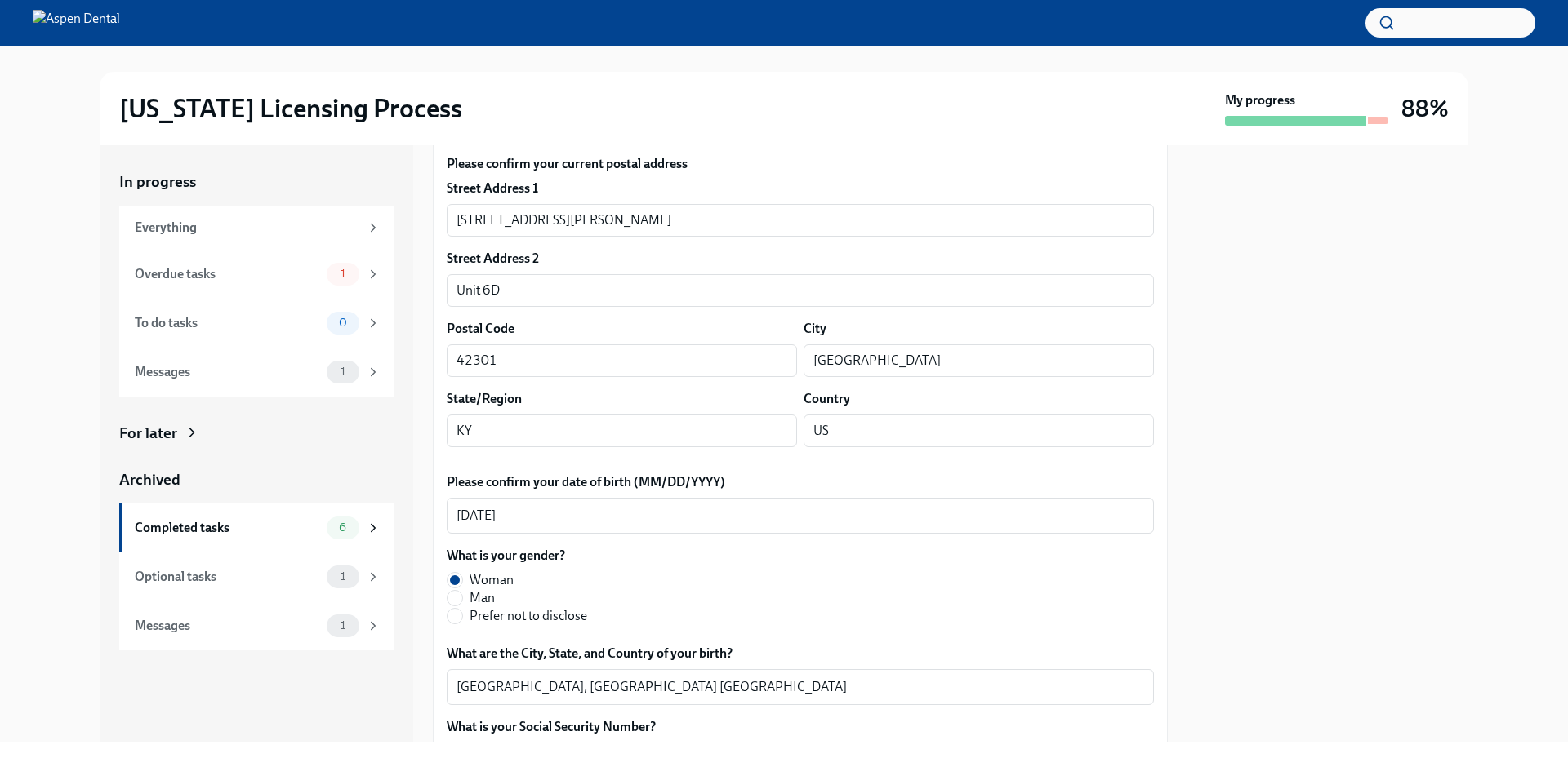
scroll to position [327, 0]
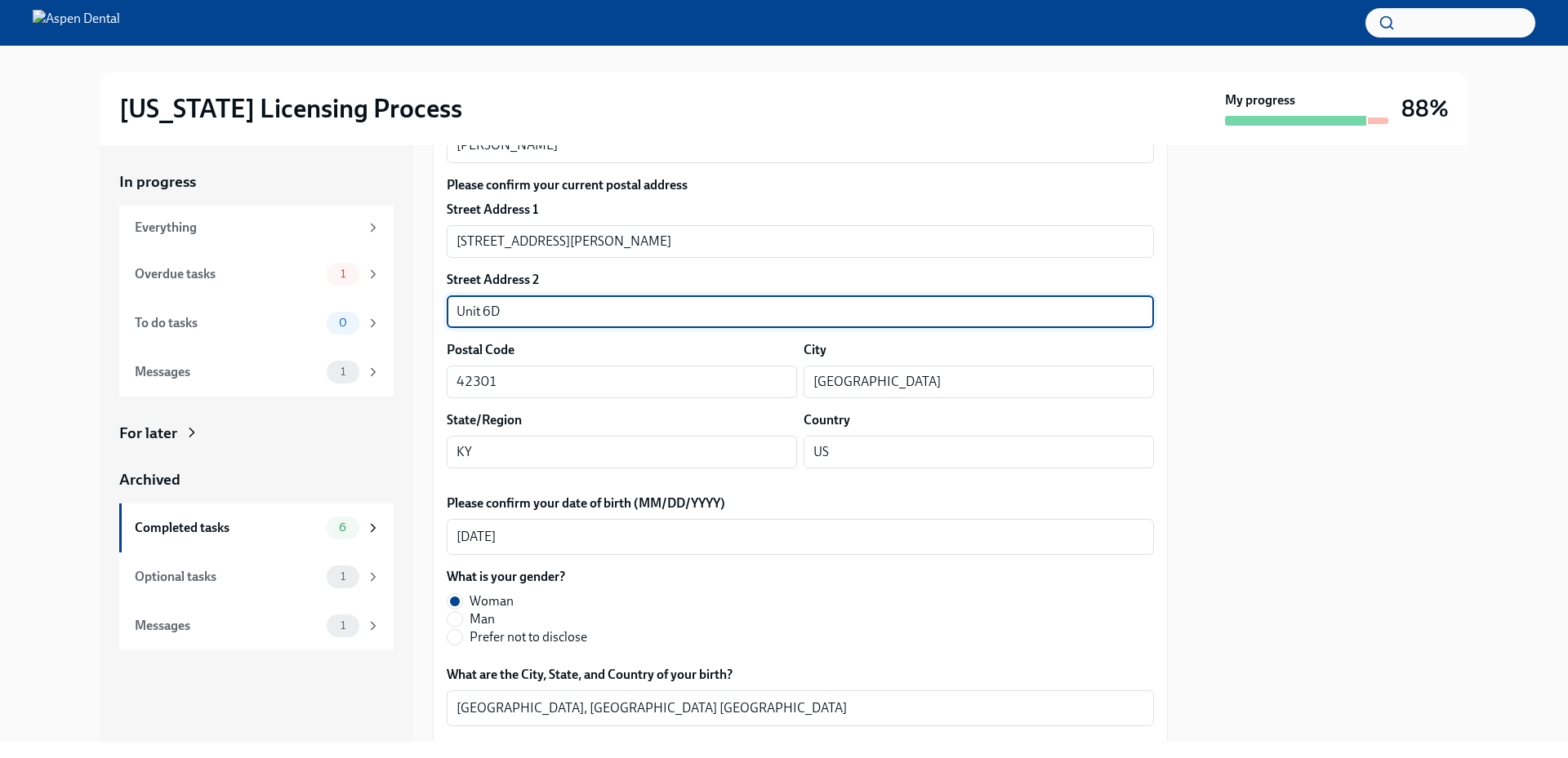
drag, startPoint x: 506, startPoint y: 311, endPoint x: 458, endPoint y: 311, distance: 48.0
click at [458, 311] on input "Unit 6D" at bounding box center [801, 311] width 707 height 32
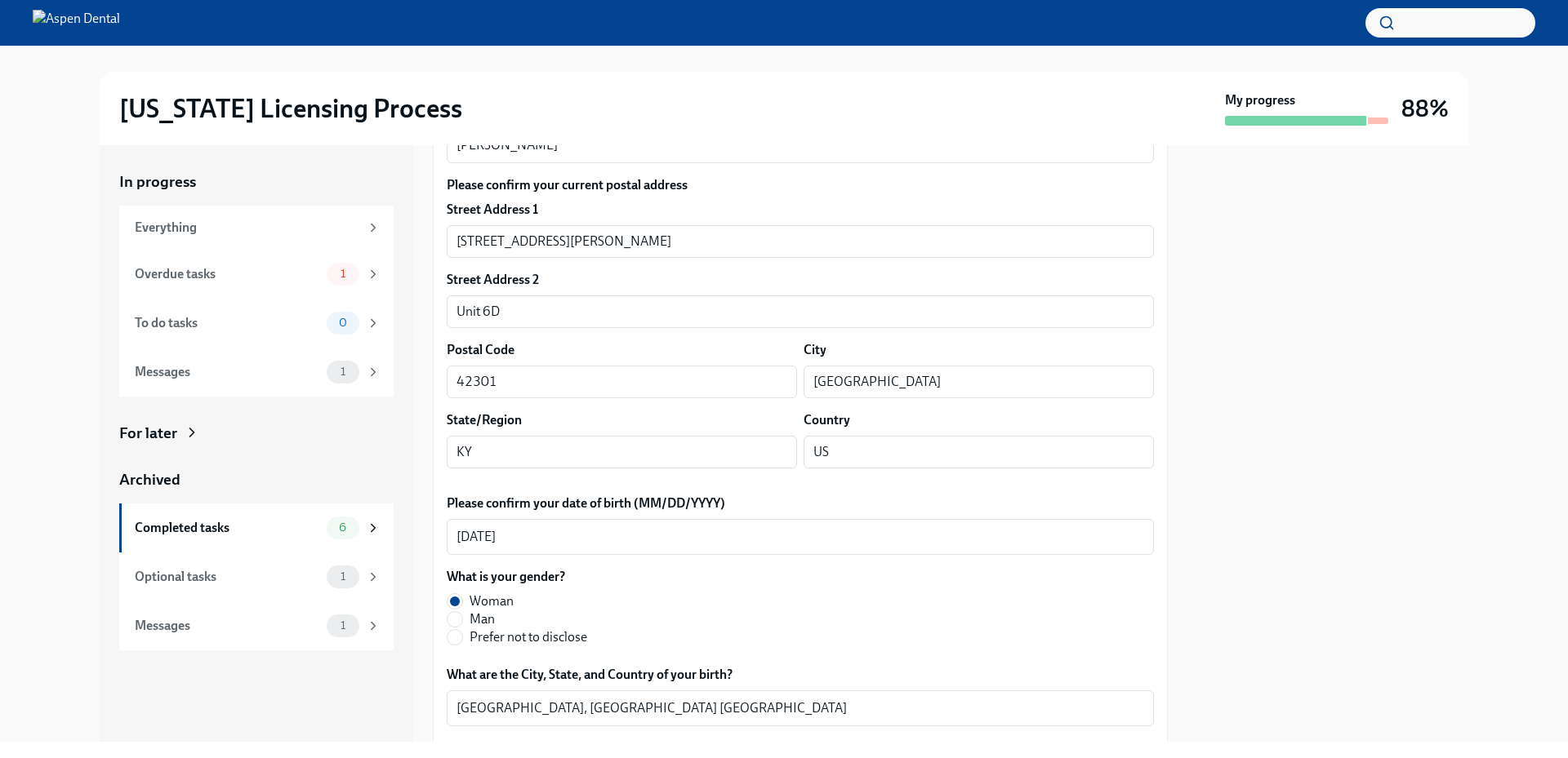
scroll to position [408, 0]
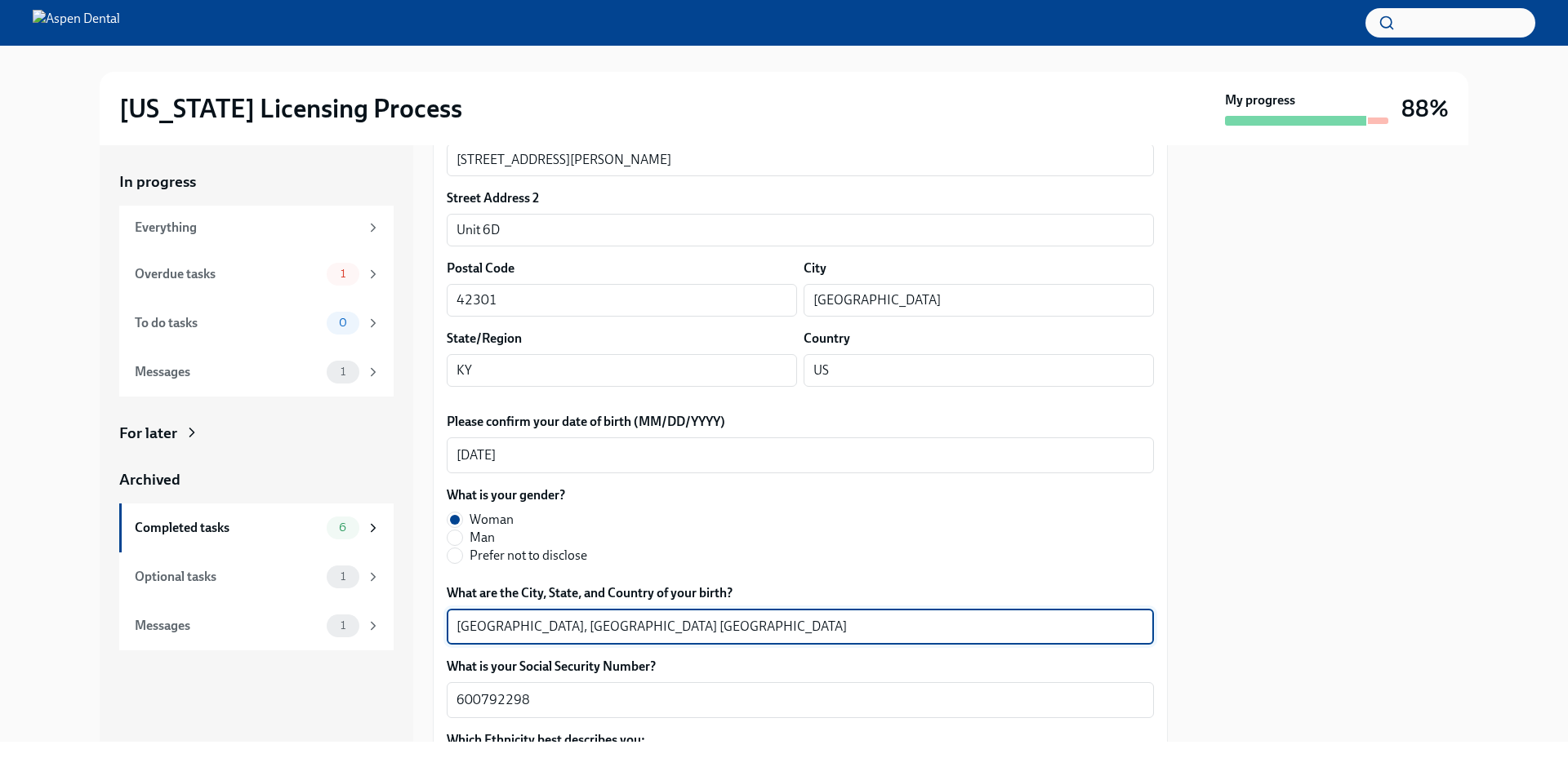
drag, startPoint x: 516, startPoint y: 627, endPoint x: 451, endPoint y: 628, distance: 65.0
click at [451, 628] on div "Sierra Vista, AZ United States x ​" at bounding box center [801, 626] width 707 height 36
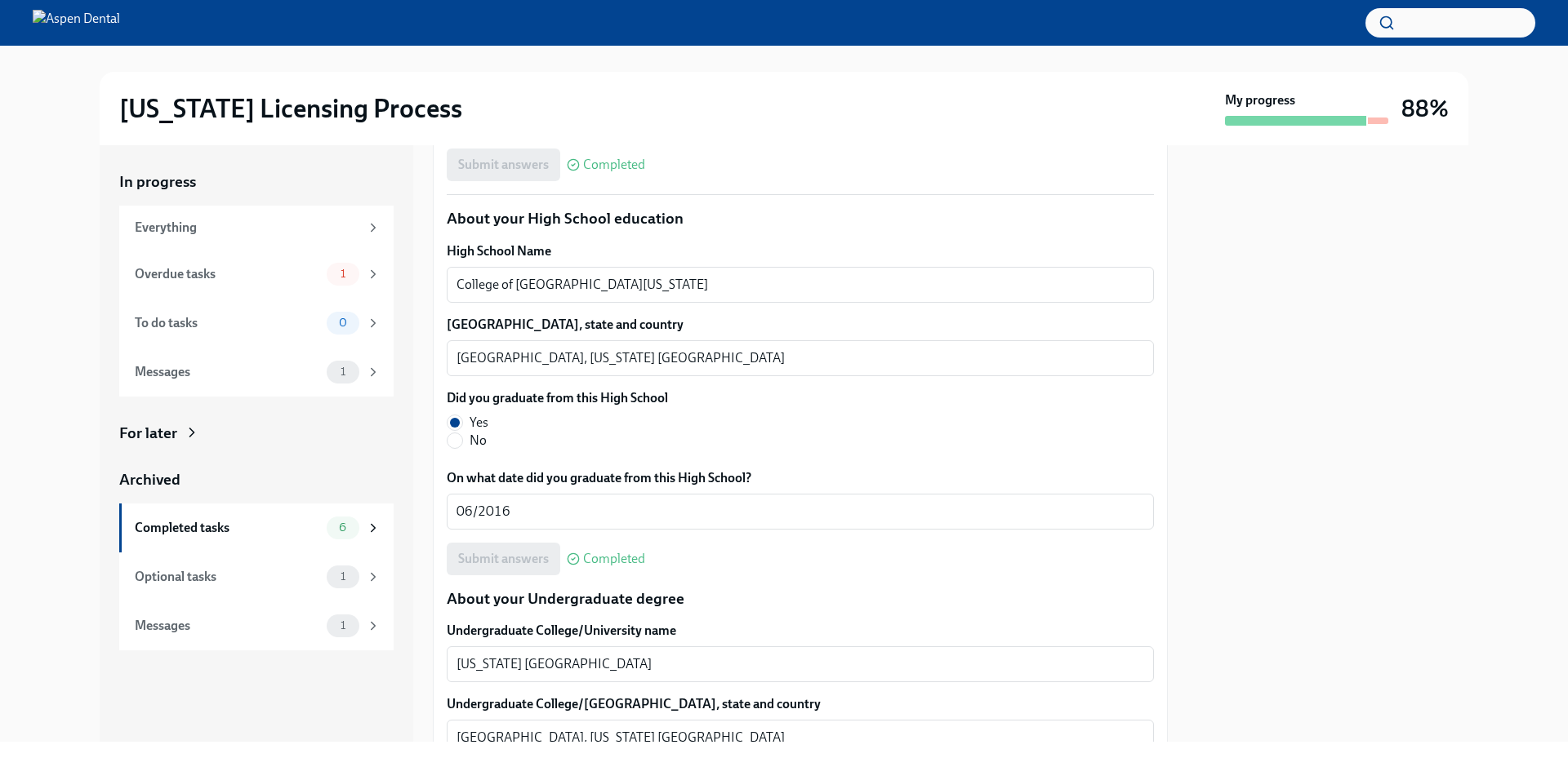
scroll to position [1143, 0]
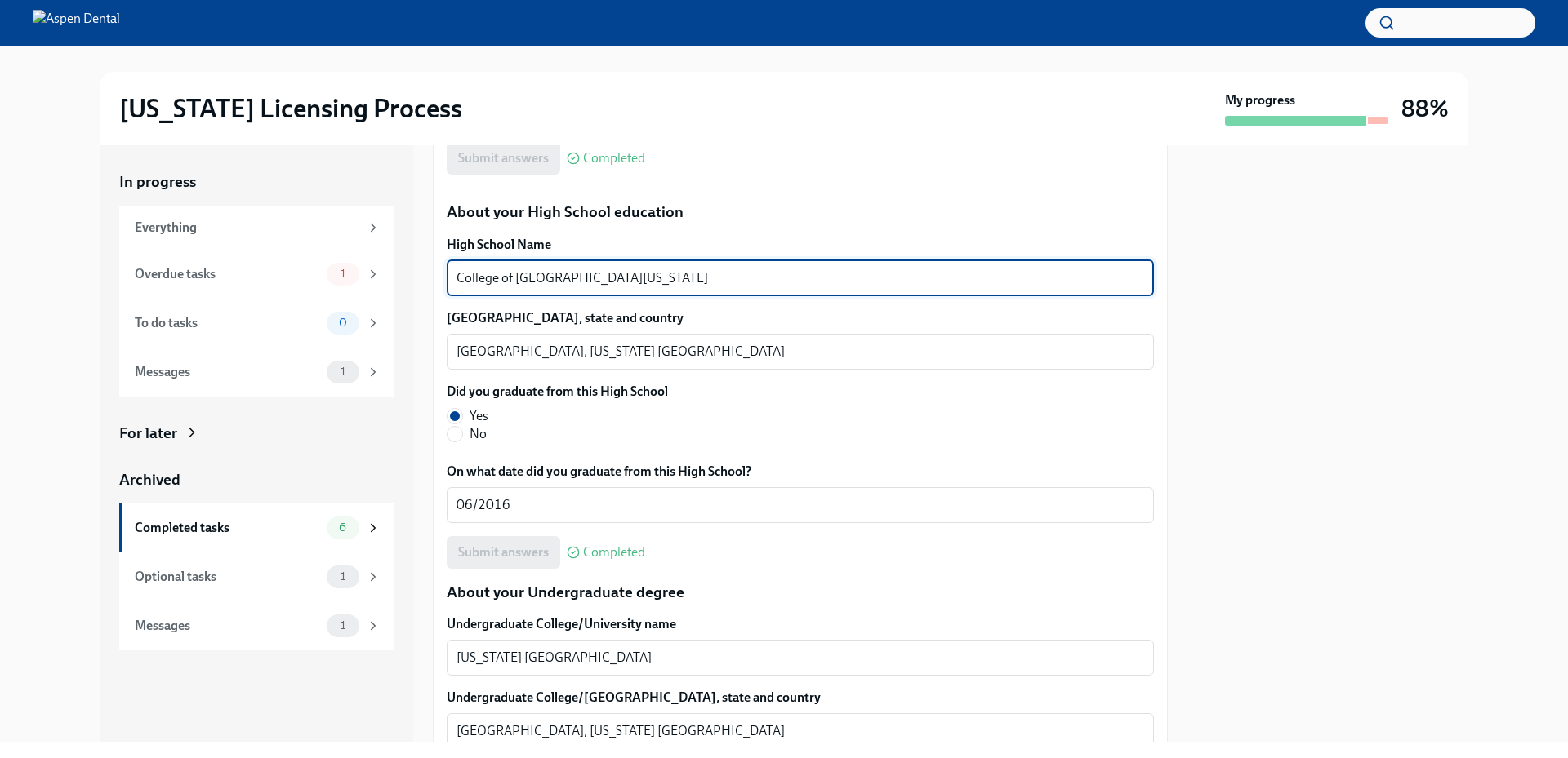
drag, startPoint x: 629, startPoint y: 277, endPoint x: 417, endPoint y: 266, distance: 212.3
click at [418, 266] on div "In progress Everything Overdue tasks 1 To do tasks 0 Messages 1 For later Archi…" at bounding box center [784, 443] width 1369 height 597
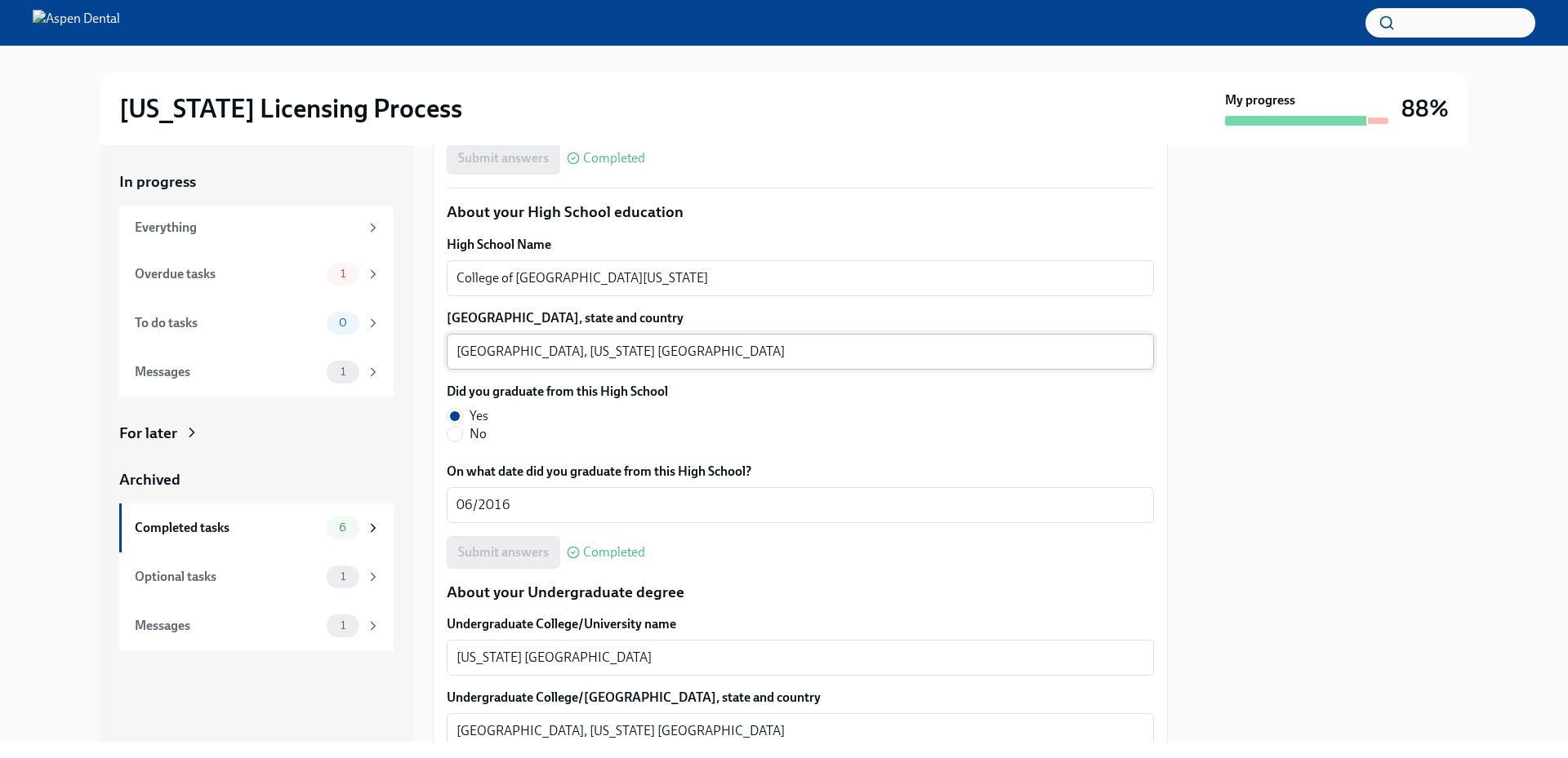
click at [488, 352] on textarea "Henderson, Nevada United States" at bounding box center [801, 352] width 688 height 20
click at [488, 351] on textarea "Henderson, Nevada United States" at bounding box center [801, 352] width 688 height 20
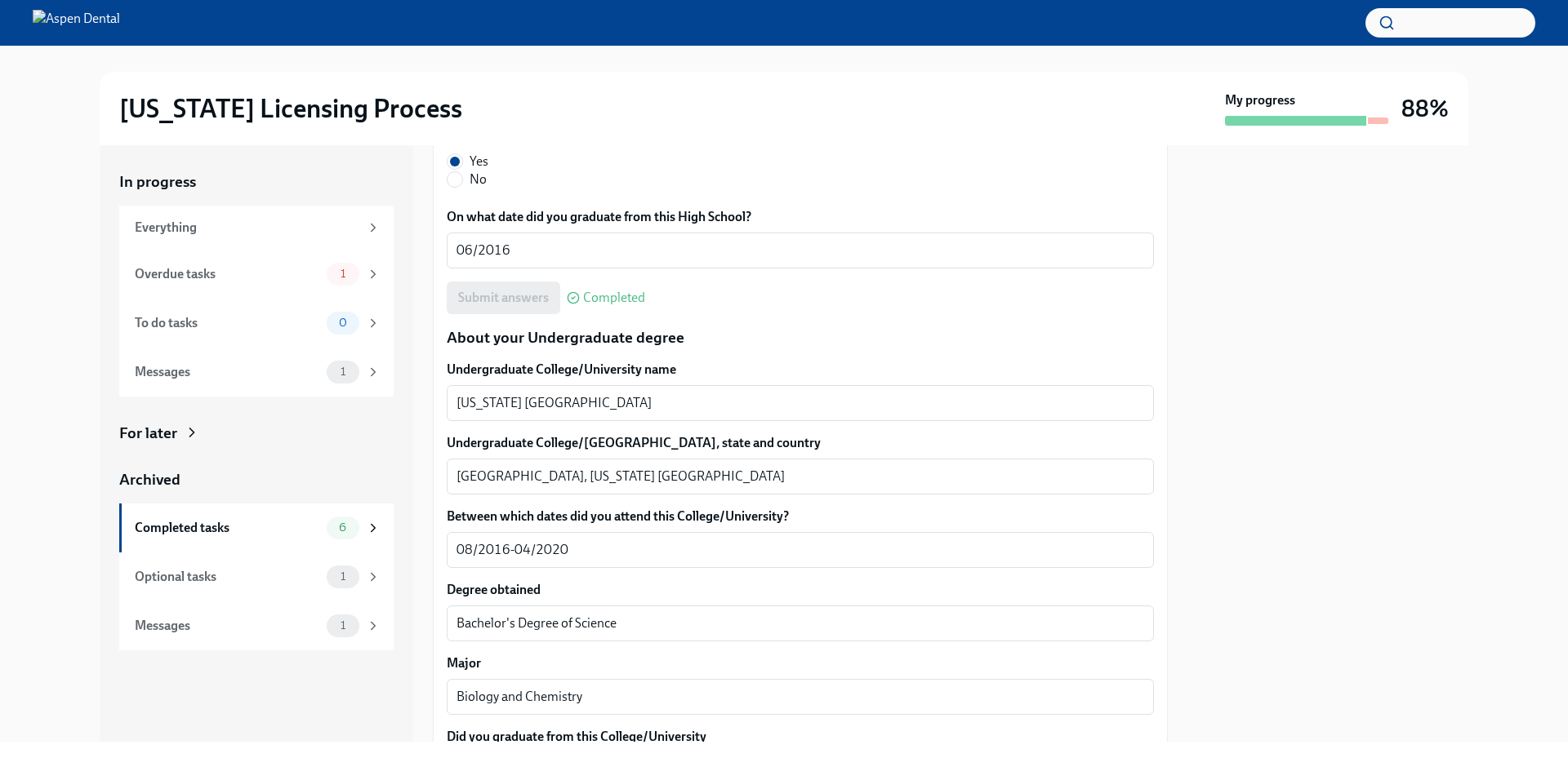
scroll to position [1469, 0]
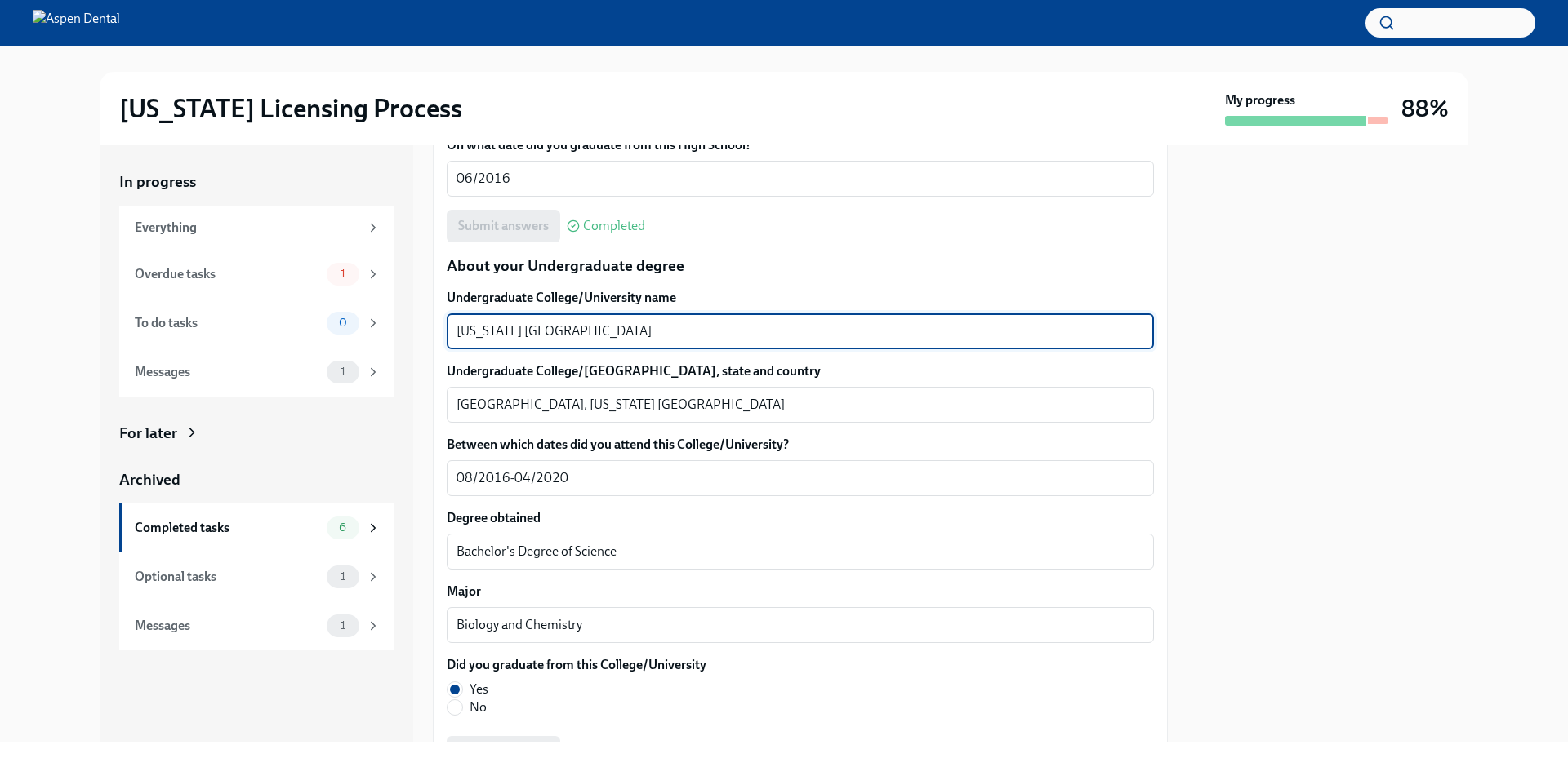
drag, startPoint x: 553, startPoint y: 331, endPoint x: 440, endPoint y: 321, distance: 113.4
click at [440, 321] on div "We will fill out the Illinois State Application Form on your behalf – we'll jus…" at bounding box center [800, 640] width 735 height 3514
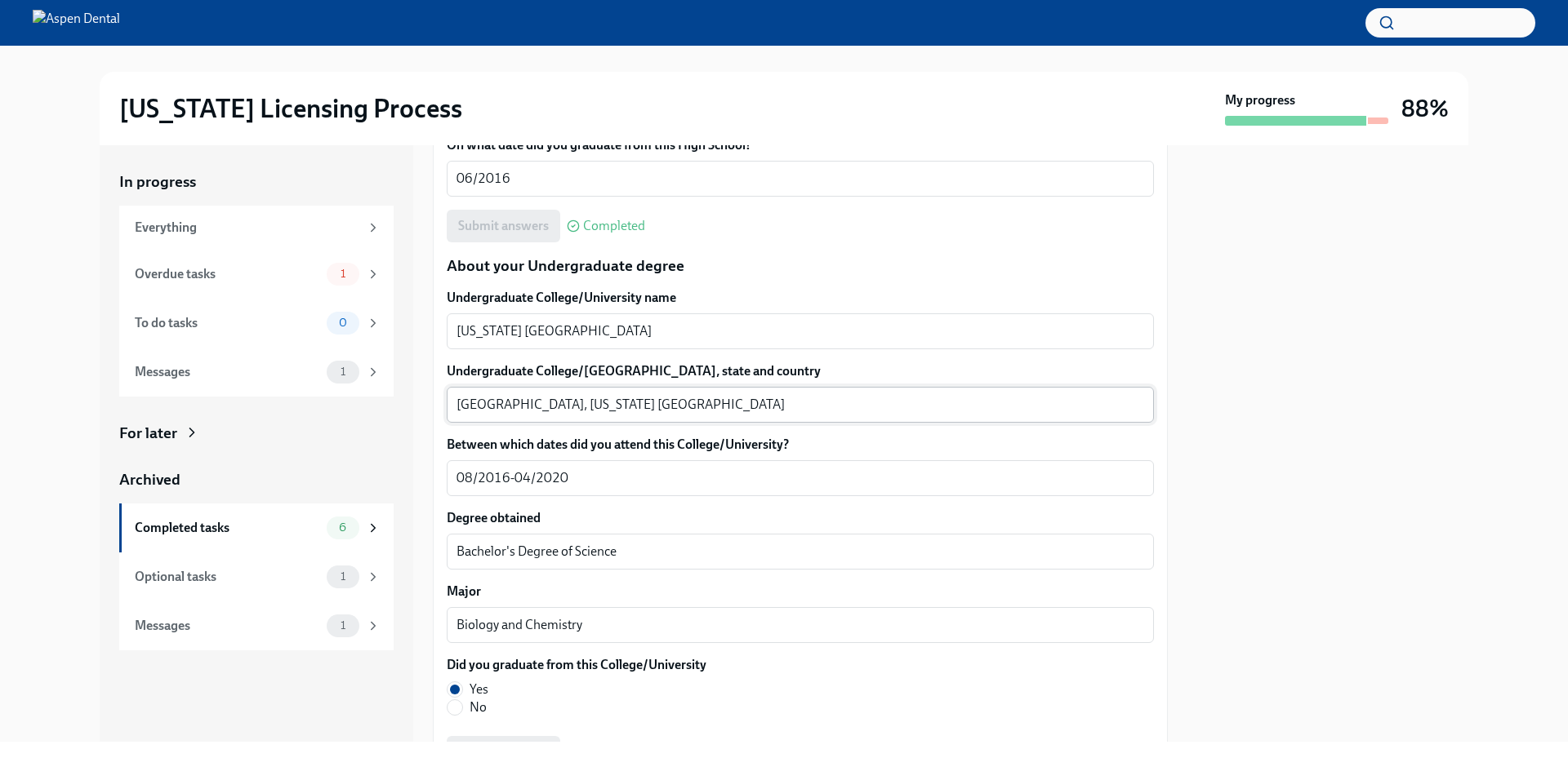
click at [484, 405] on textarea "Owensboro, Kentucky United States" at bounding box center [801, 405] width 688 height 20
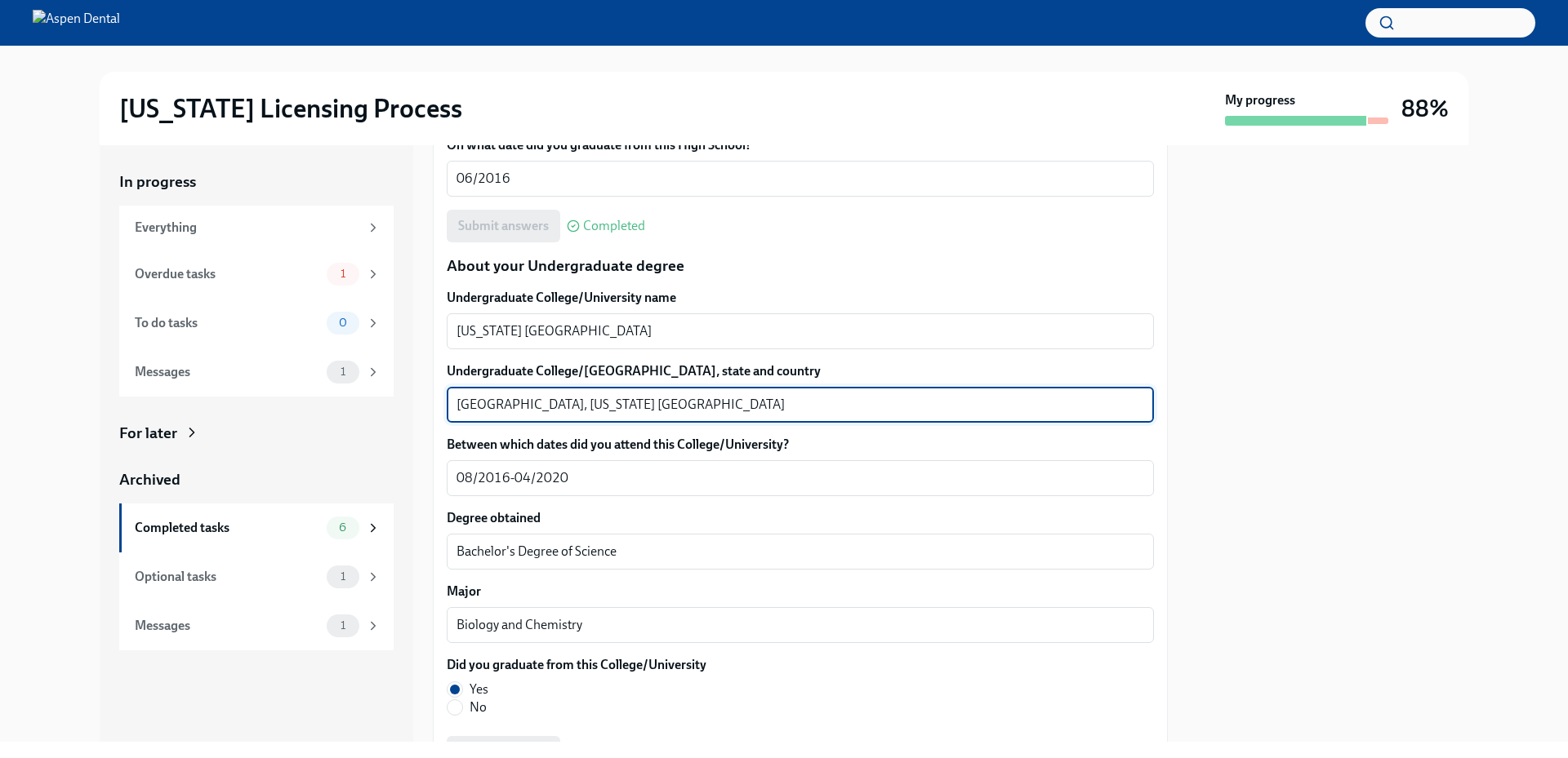
click at [484, 405] on textarea "Owensboro, Kentucky United States" at bounding box center [801, 405] width 688 height 20
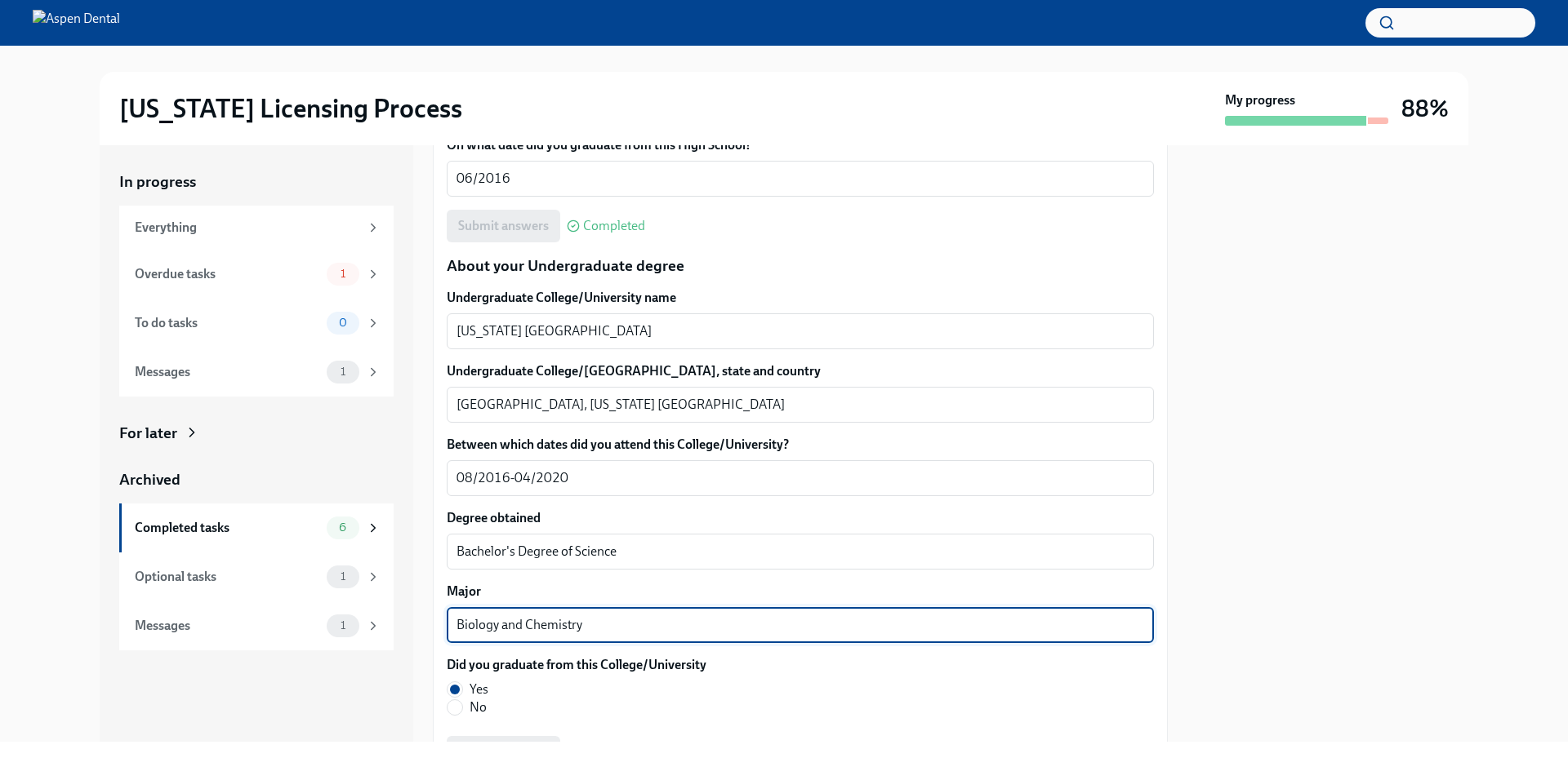
drag, startPoint x: 649, startPoint y: 618, endPoint x: 416, endPoint y: 612, distance: 233.1
click at [417, 612] on div "In progress Everything Overdue tasks 1 To do tasks 0 Messages 1 For later Archi…" at bounding box center [784, 443] width 1369 height 597
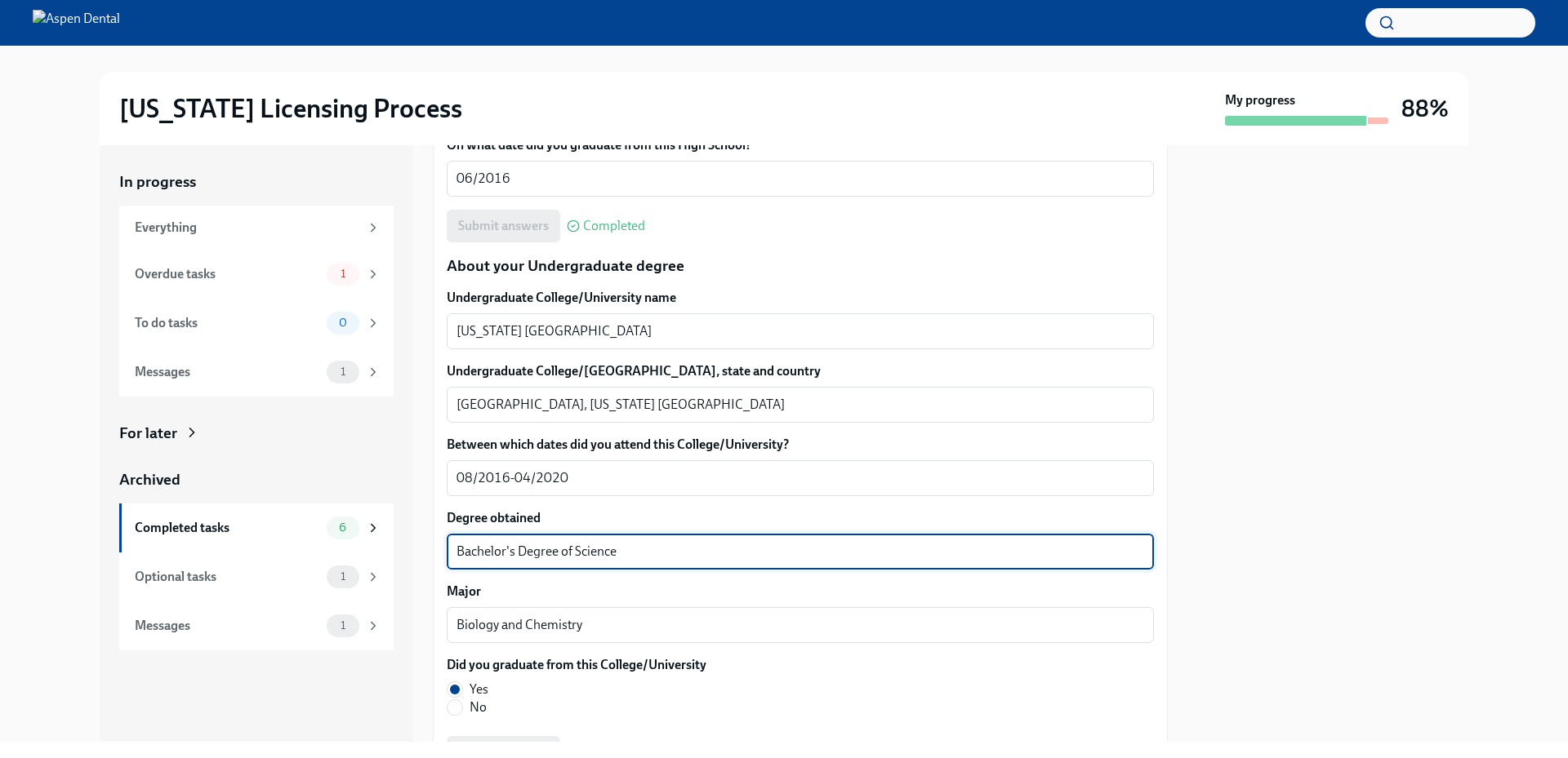
drag, startPoint x: 633, startPoint y: 553, endPoint x: 431, endPoint y: 549, distance: 202.0
click at [431, 549] on div "In progress Everything Overdue tasks 1 To do tasks 0 Messages 1 For later Archi…" at bounding box center [784, 443] width 1369 height 597
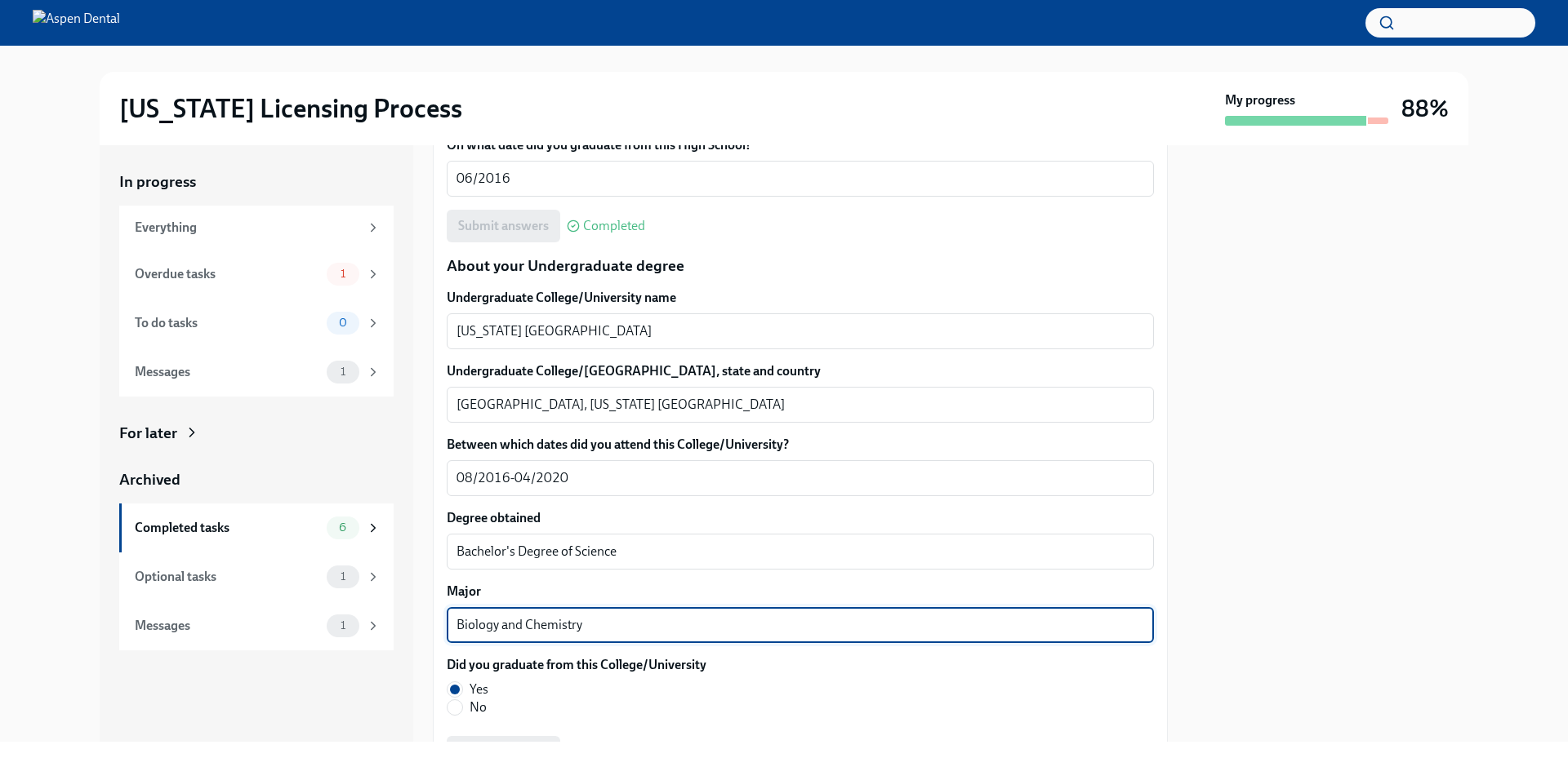
click at [600, 631] on textarea "Biology and Chemistry" at bounding box center [801, 626] width 688 height 20
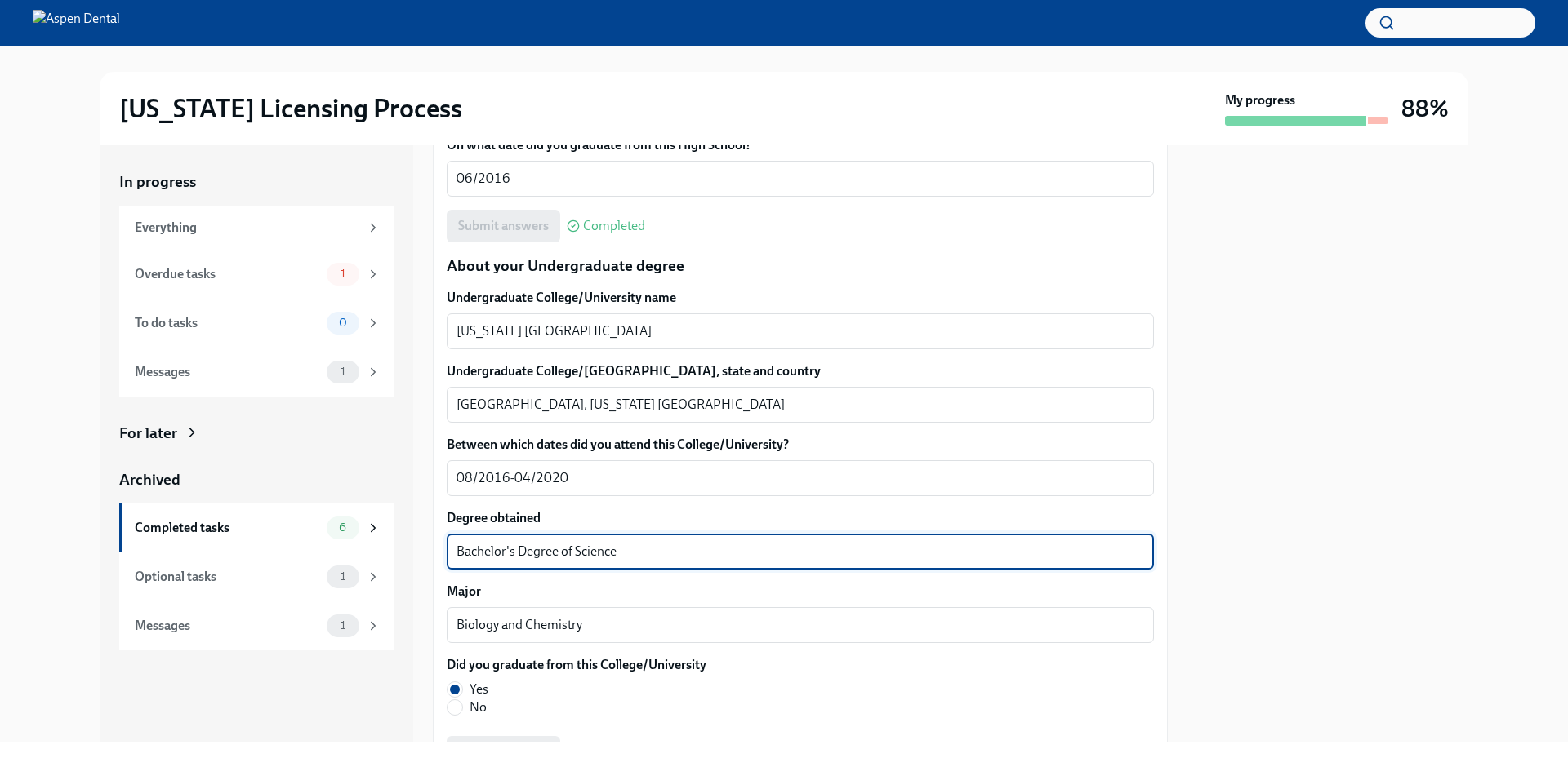
drag, startPoint x: 604, startPoint y: 545, endPoint x: 397, endPoint y: 546, distance: 207.0
click at [397, 546] on div "In progress Everything Overdue tasks 1 To do tasks 0 Messages 1 For later Archi…" at bounding box center [784, 443] width 1369 height 597
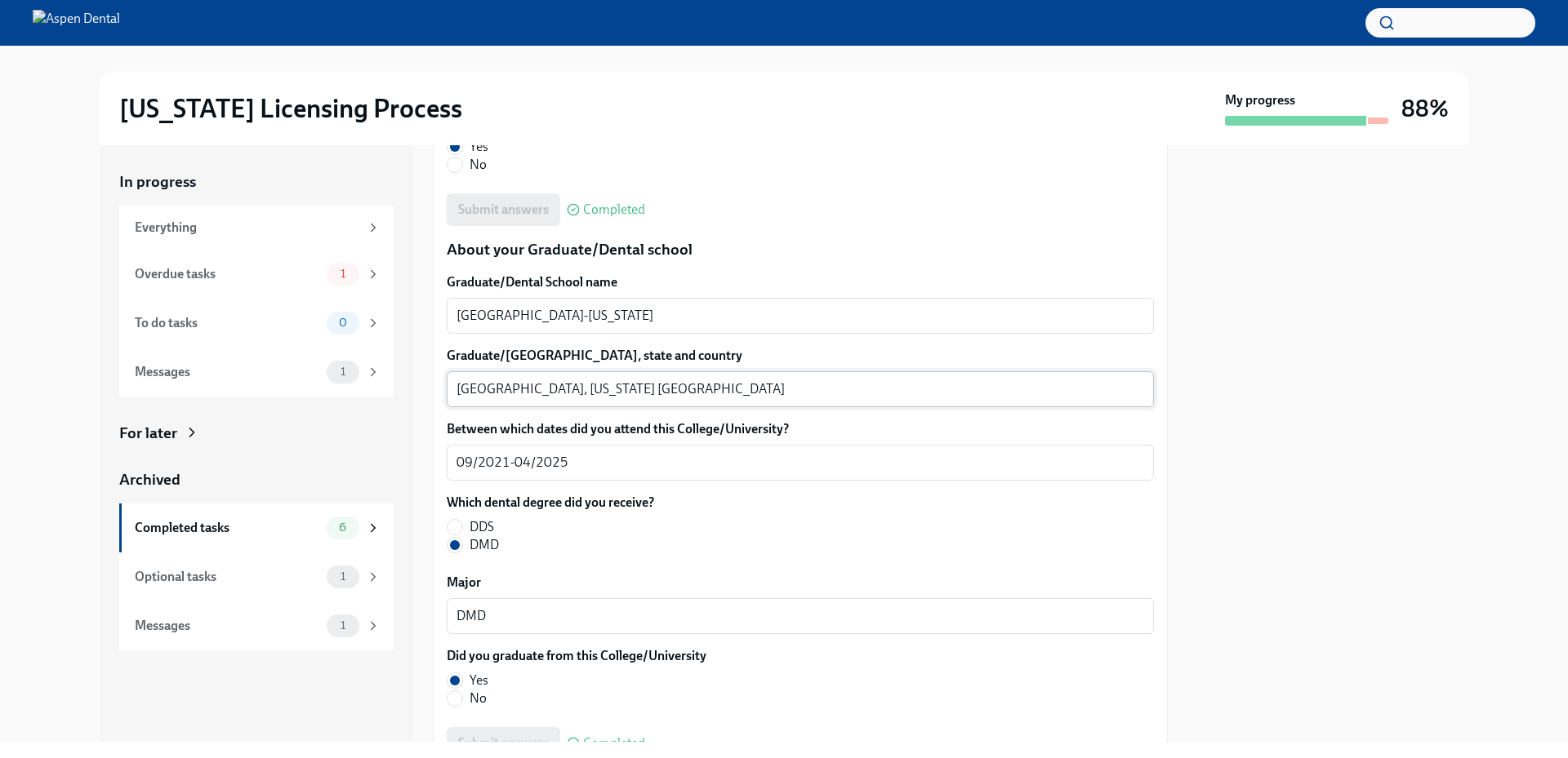
scroll to position [2040, 0]
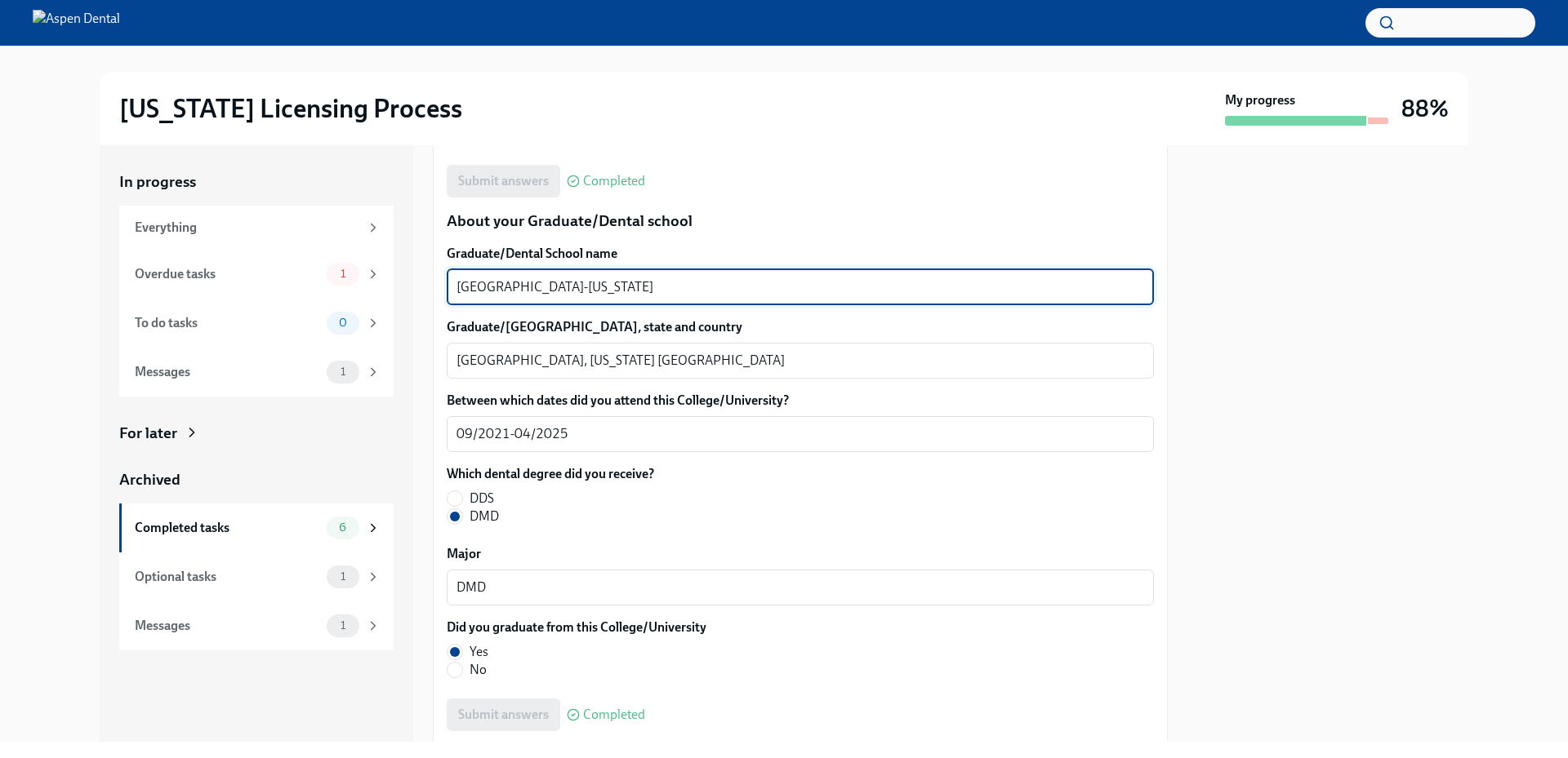
drag, startPoint x: 651, startPoint y: 285, endPoint x: 450, endPoint y: 276, distance: 201.2
click at [450, 276] on div "University of Las Vegas-Nevada x ​" at bounding box center [801, 287] width 707 height 36
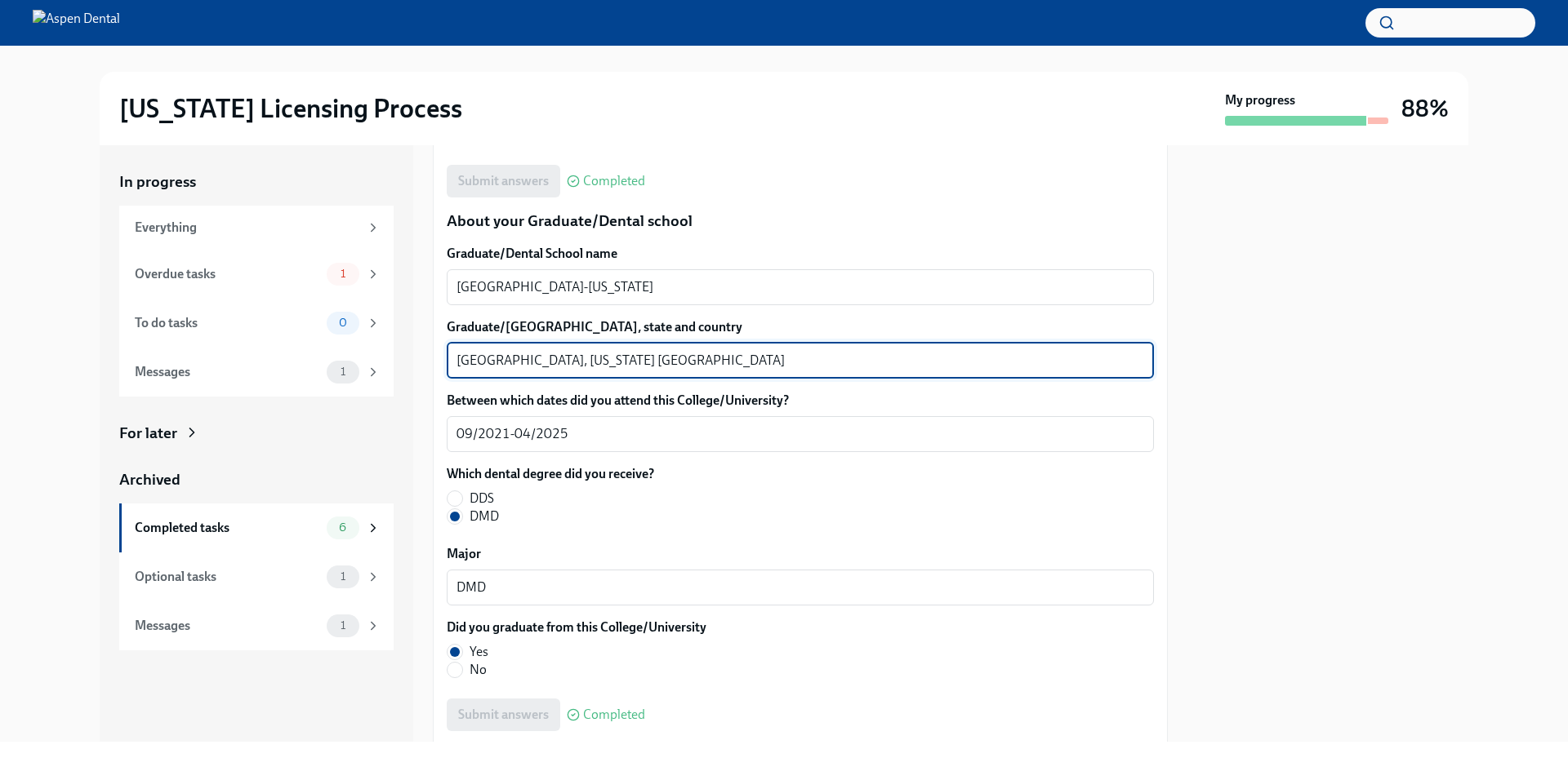
drag, startPoint x: 510, startPoint y: 362, endPoint x: 427, endPoint y: 354, distance: 83.4
click at [427, 354] on div "In progress Everything Overdue tasks 1 To do tasks 0 Messages 1 For later Archi…" at bounding box center [784, 443] width 1369 height 597
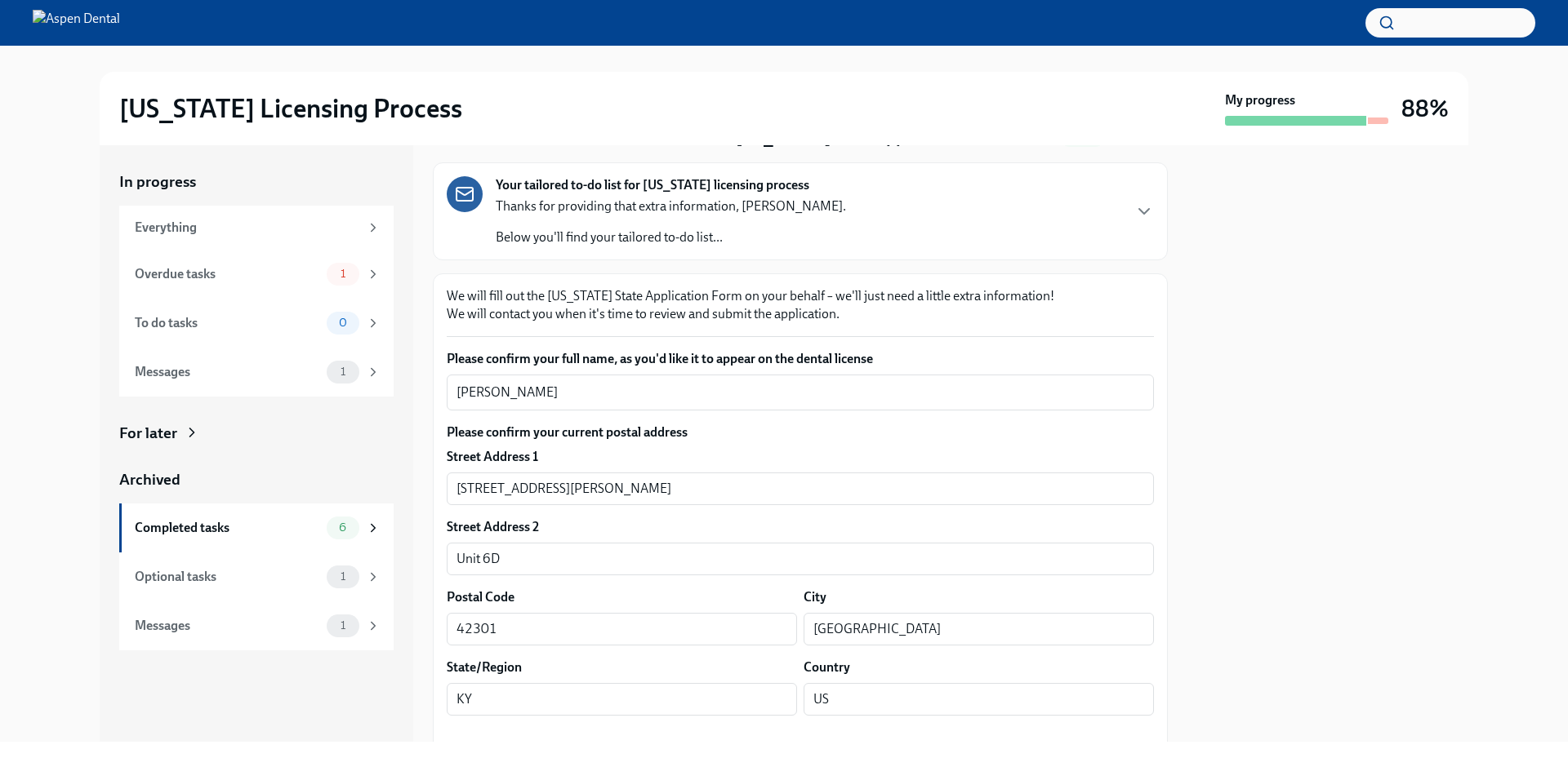
scroll to position [0, 0]
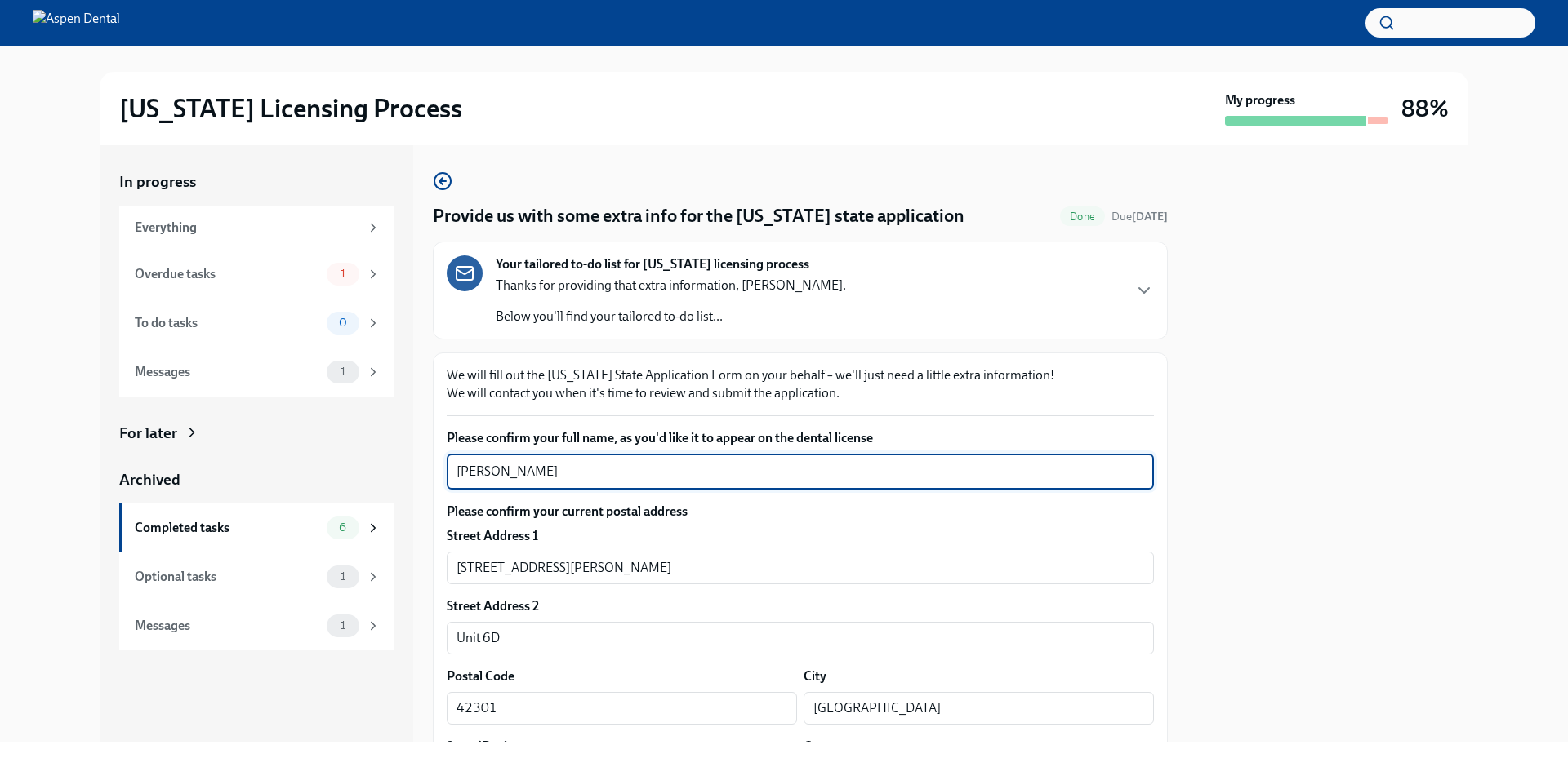
drag, startPoint x: 608, startPoint y: 474, endPoint x: 444, endPoint y: 467, distance: 164.1
